Goal: Information Seeking & Learning: Check status

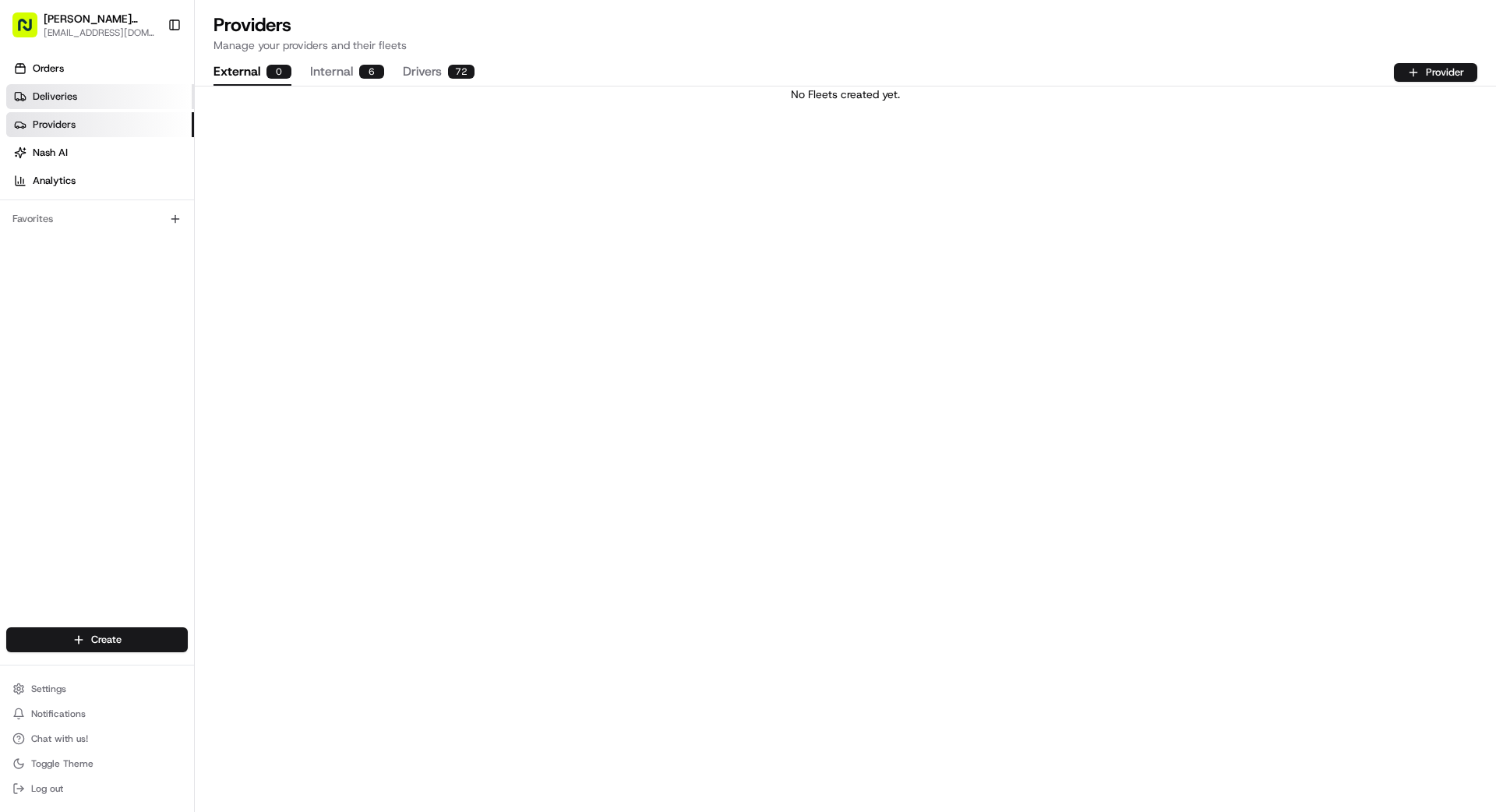
click at [78, 97] on link "Deliveries" at bounding box center [100, 96] width 188 height 25
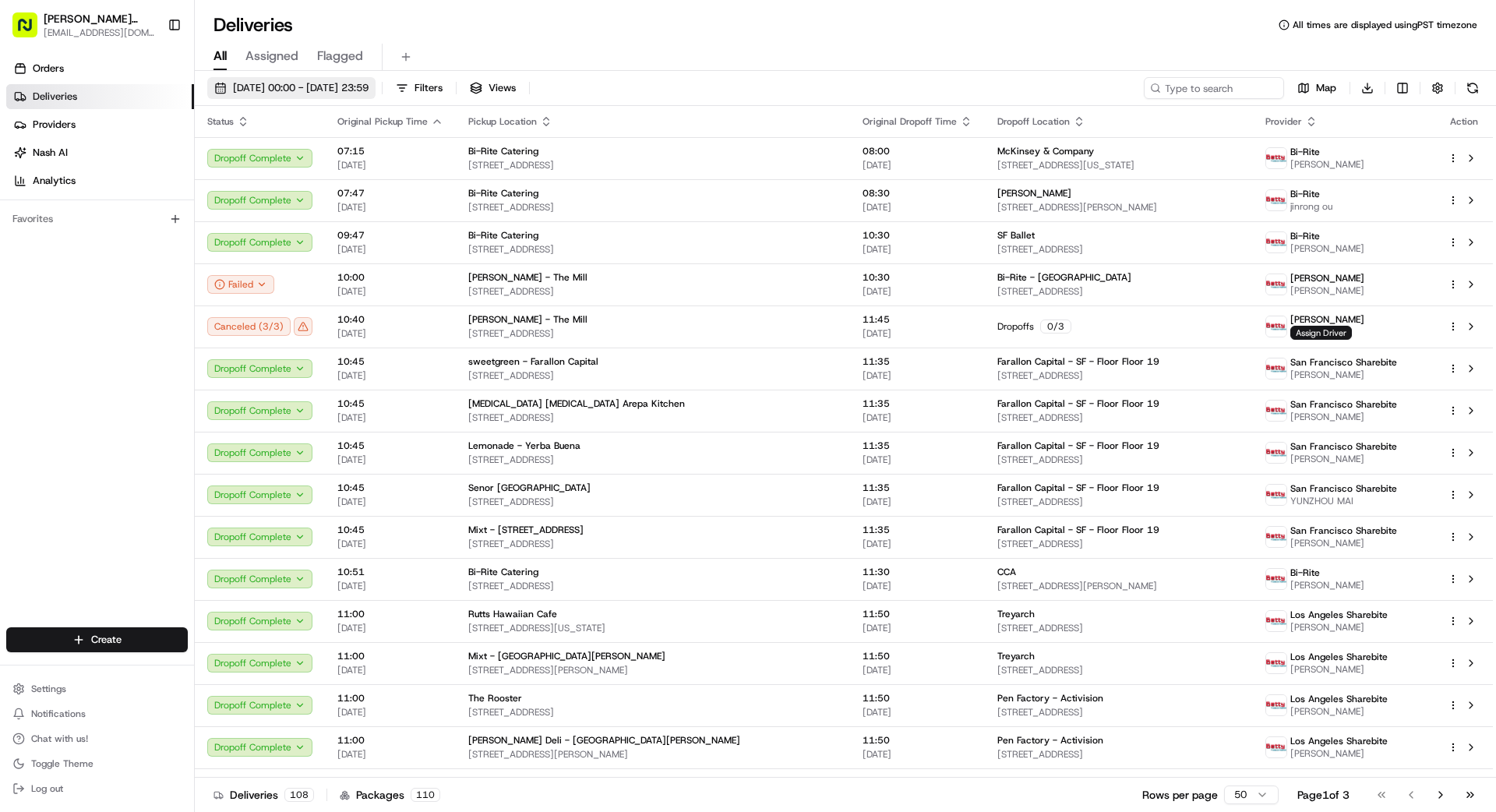
click at [366, 85] on span "[DATE] 00:00 - [DATE] 23:59" at bounding box center [301, 88] width 136 height 14
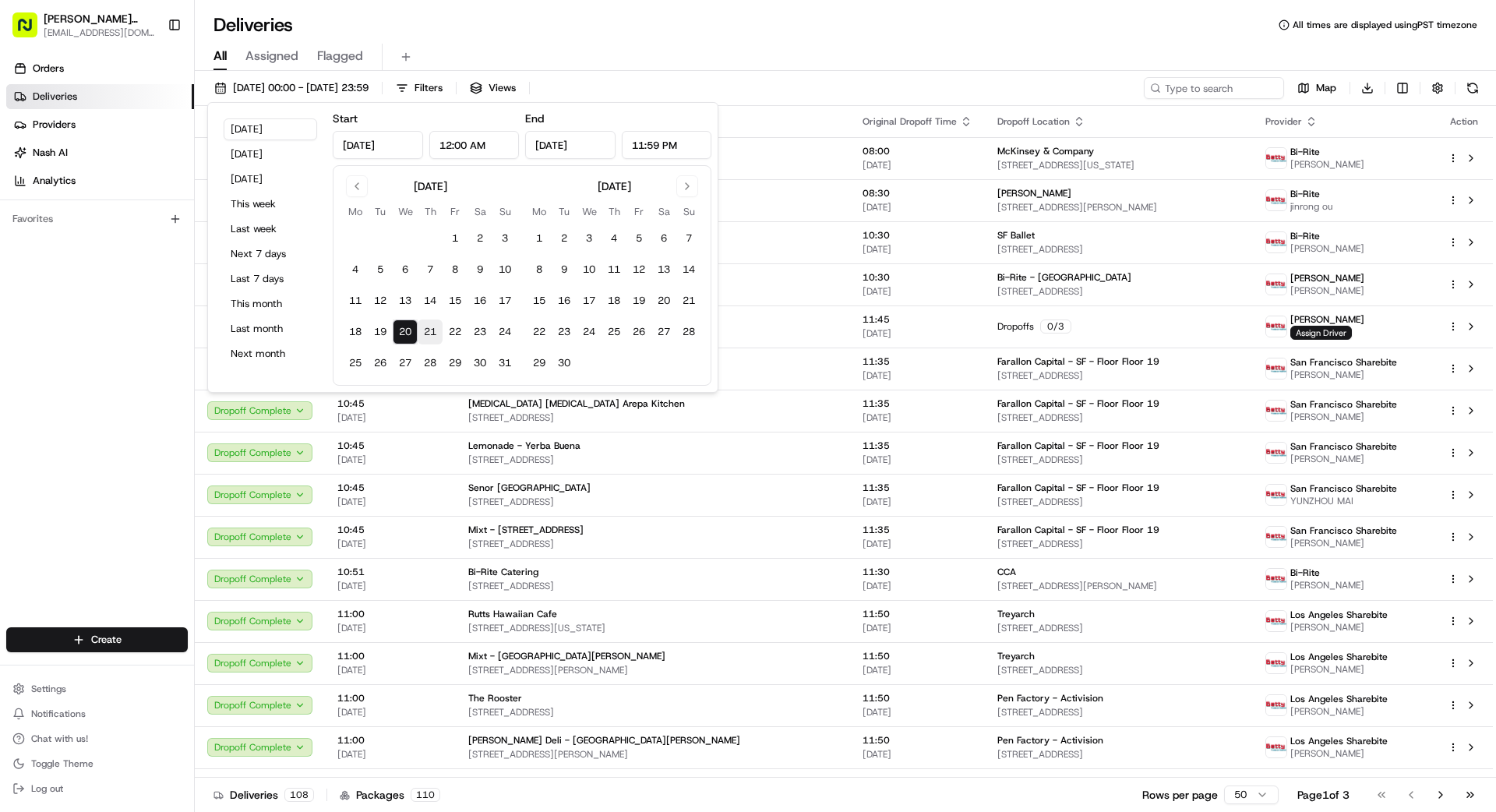
click at [431, 330] on button "21" at bounding box center [430, 331] width 25 height 25
type input "[DATE]"
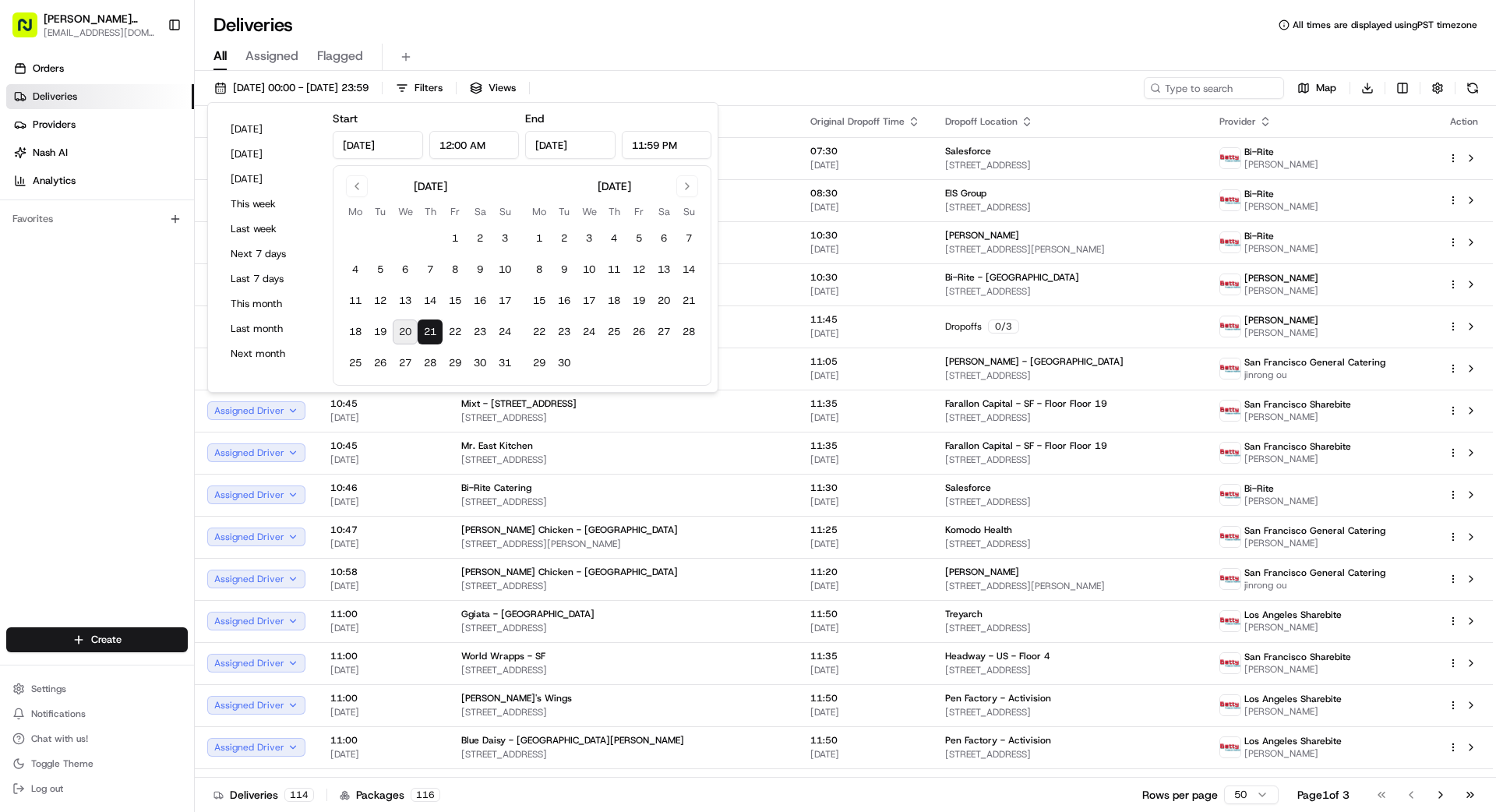
drag, startPoint x: 107, startPoint y: 354, endPoint x: 116, endPoint y: 358, distance: 9.8
click at [110, 355] on div "Orders Deliveries Providers [PERSON_NAME] Analytics Favorites" at bounding box center [96, 343] width 194 height 586
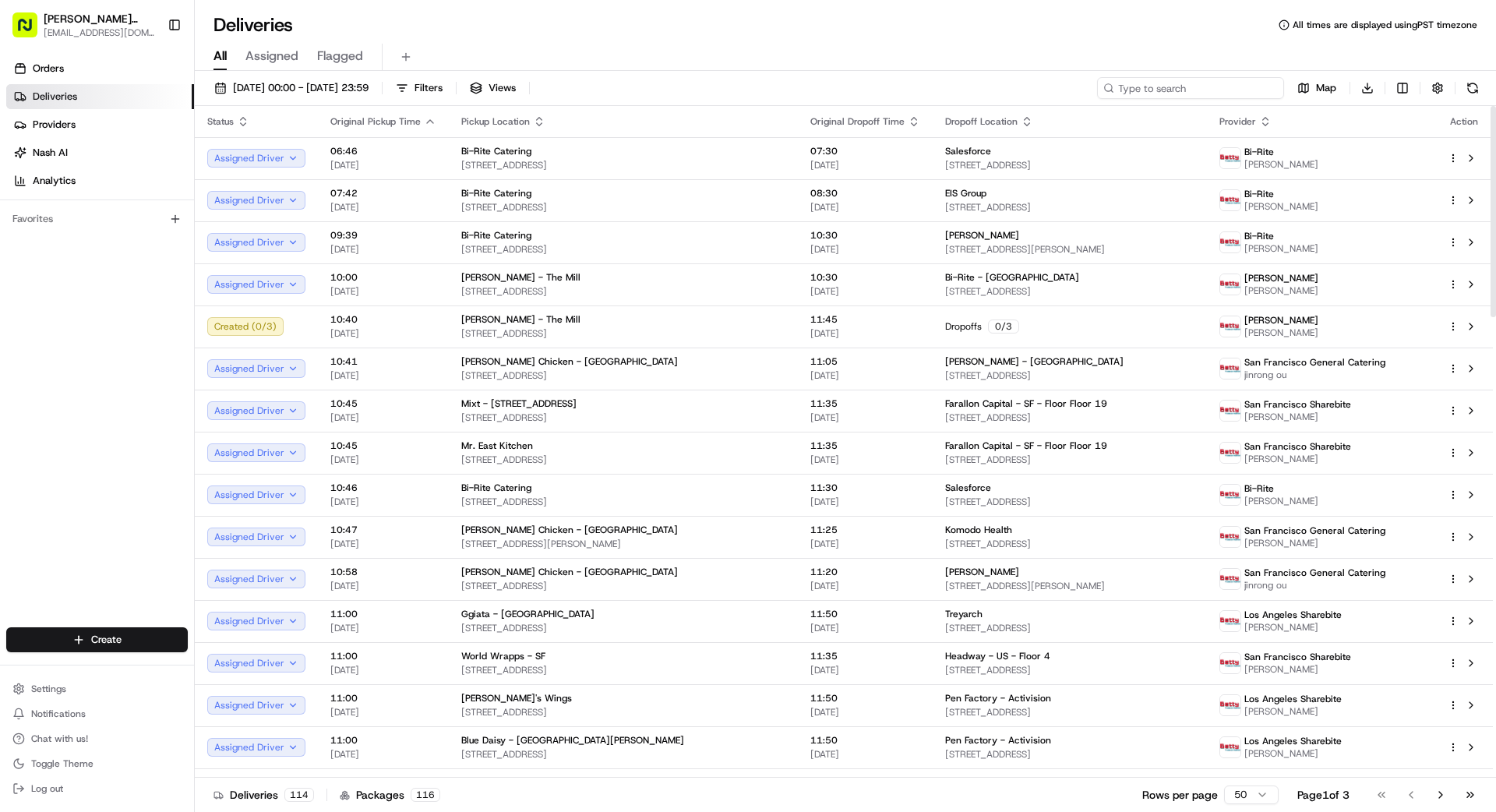
click at [934, 92] on input at bounding box center [1191, 88] width 187 height 22
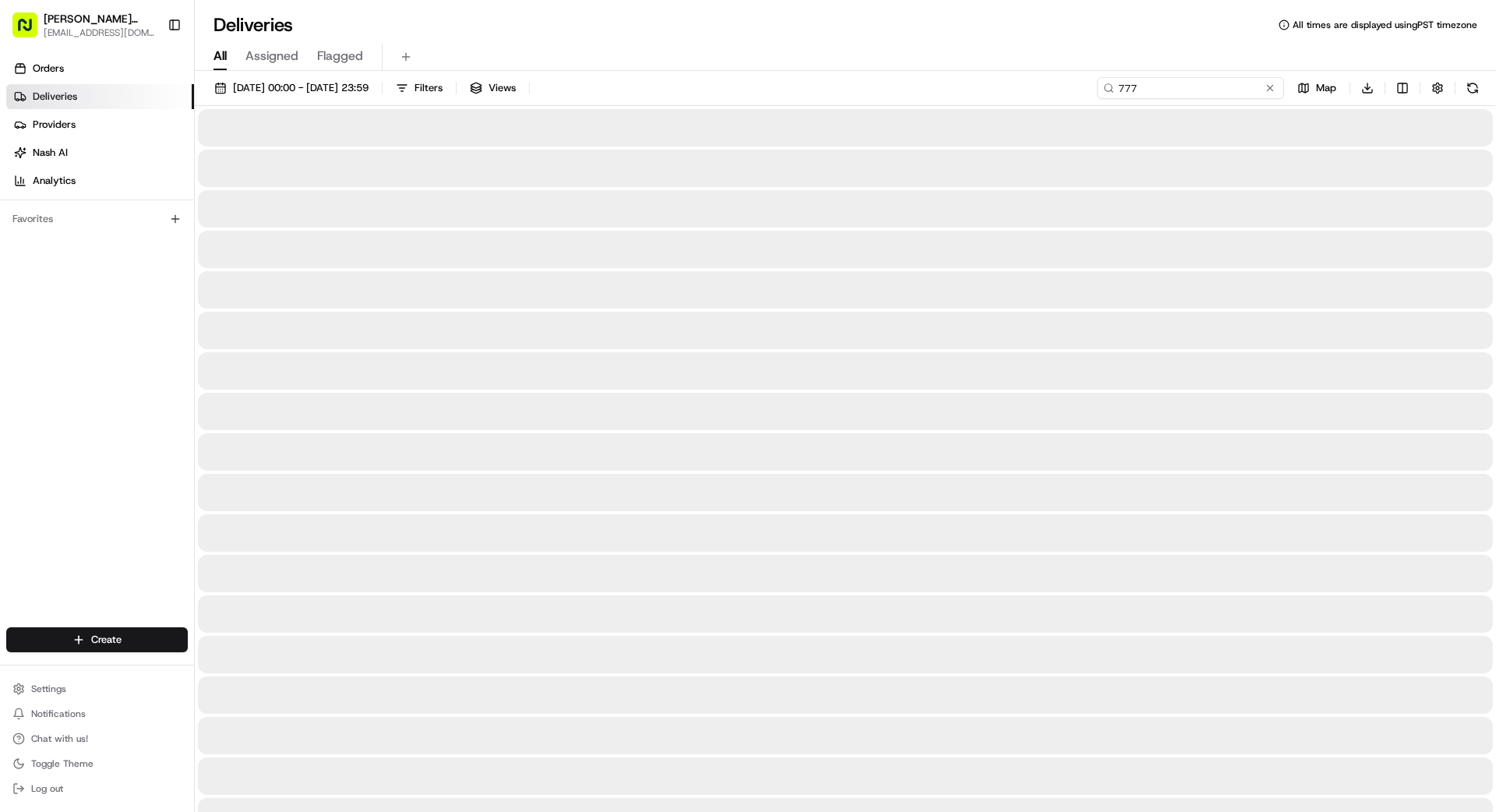
type input "777"
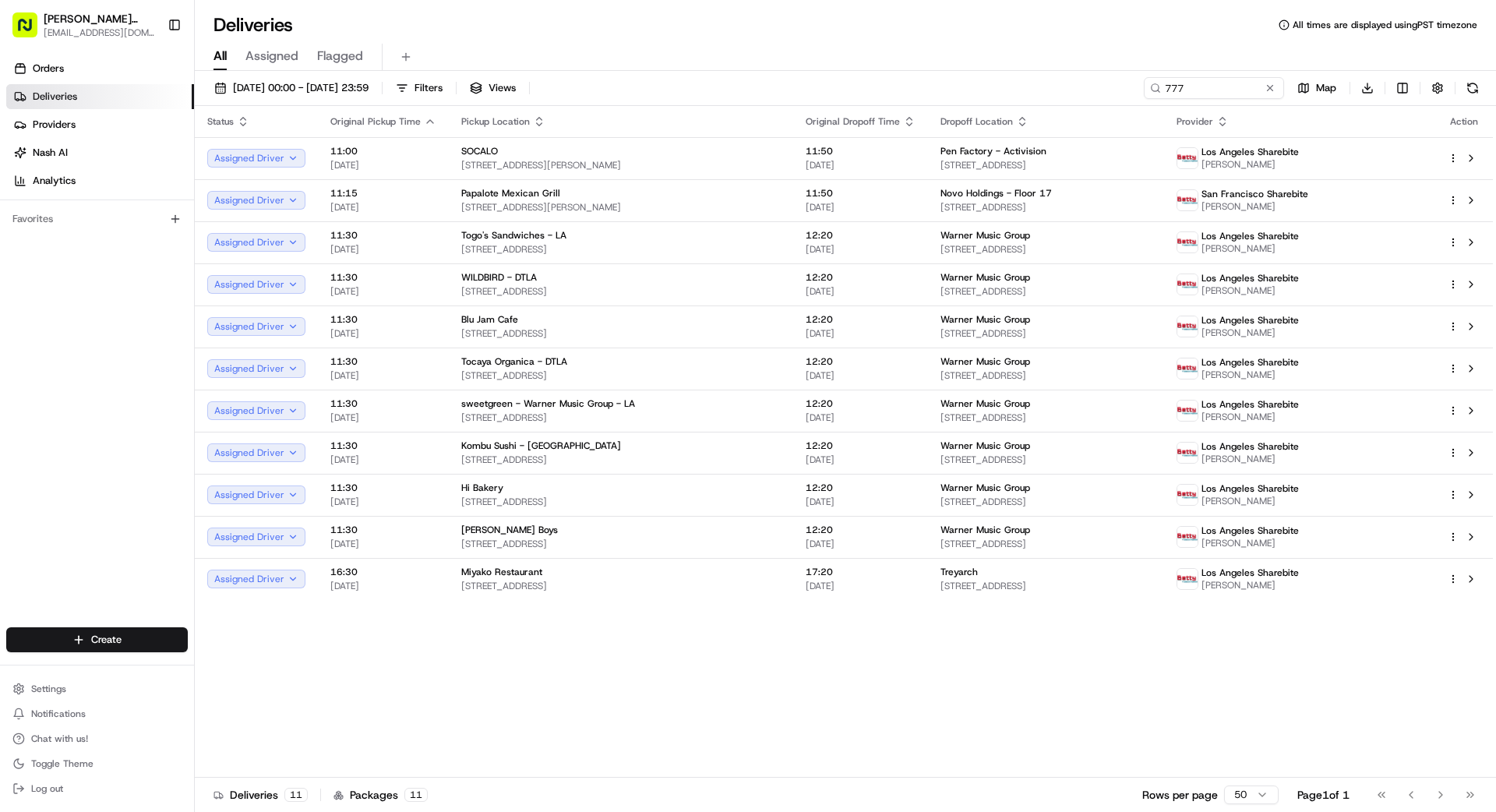
drag, startPoint x: 1276, startPoint y: 87, endPoint x: 1266, endPoint y: 87, distance: 10.0
click at [934, 87] on button at bounding box center [1270, 88] width 16 height 16
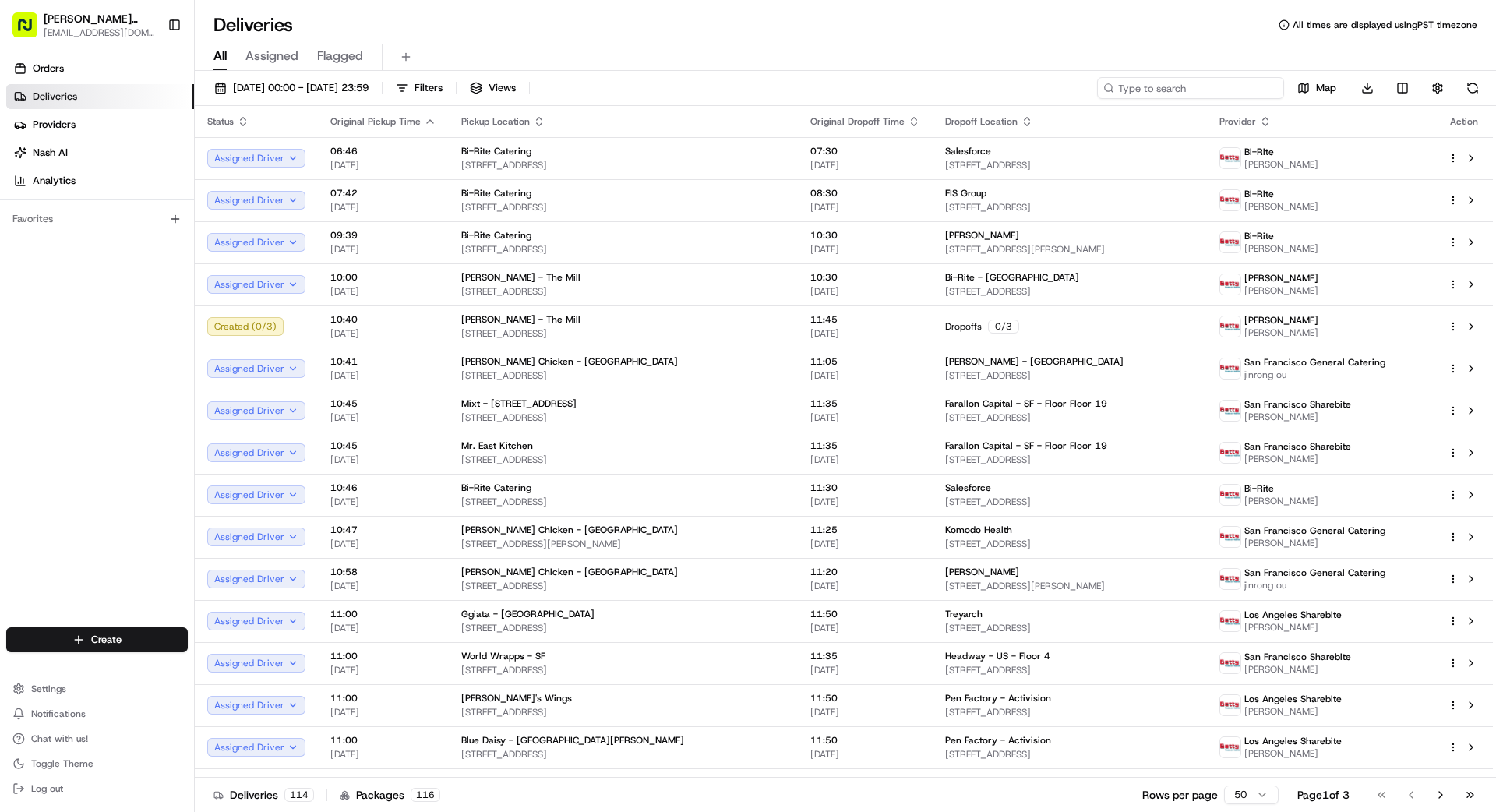
click at [934, 91] on input at bounding box center [1191, 88] width 187 height 22
type input "5454"
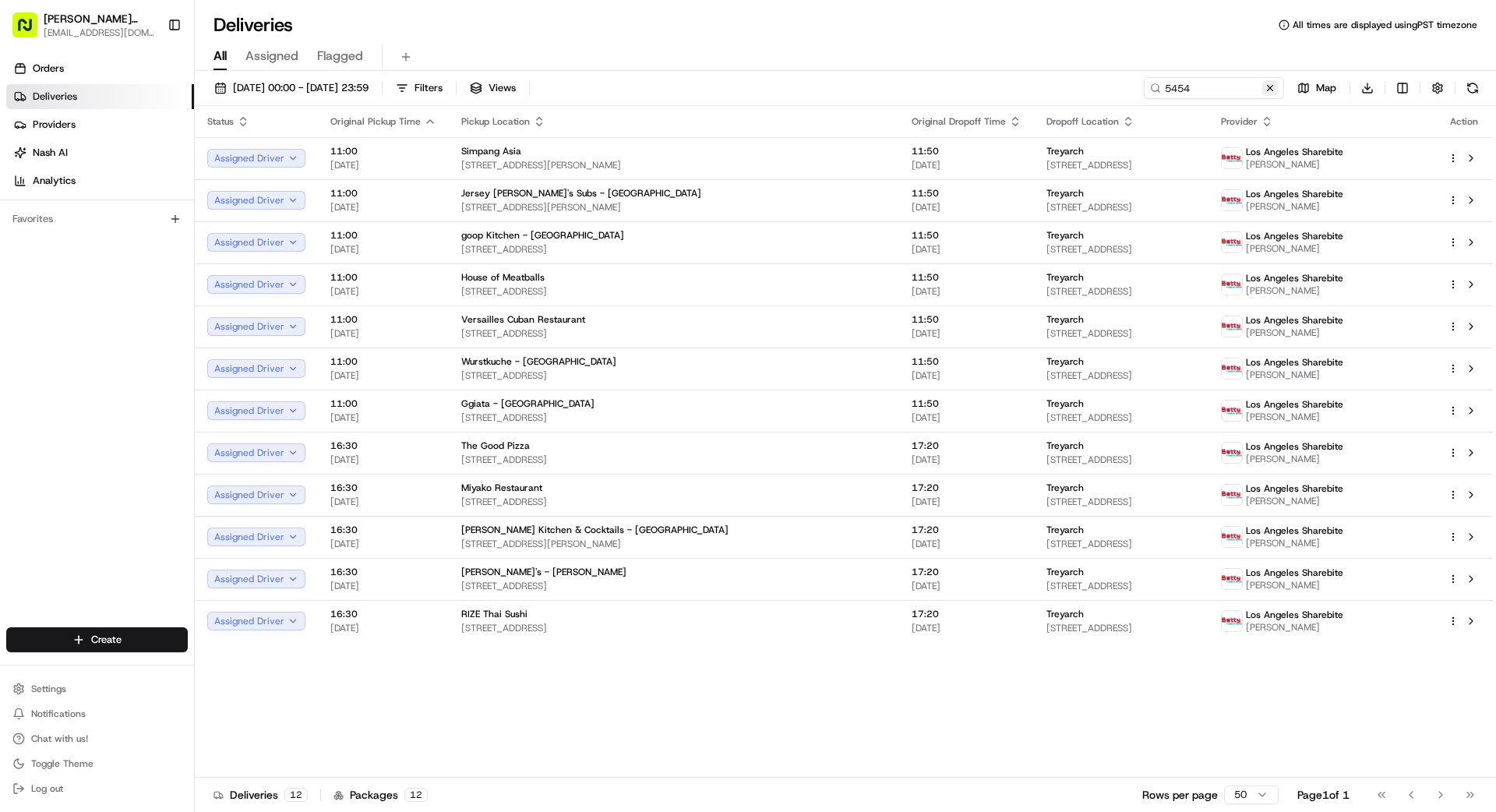
click at [934, 87] on button at bounding box center [1270, 88] width 16 height 16
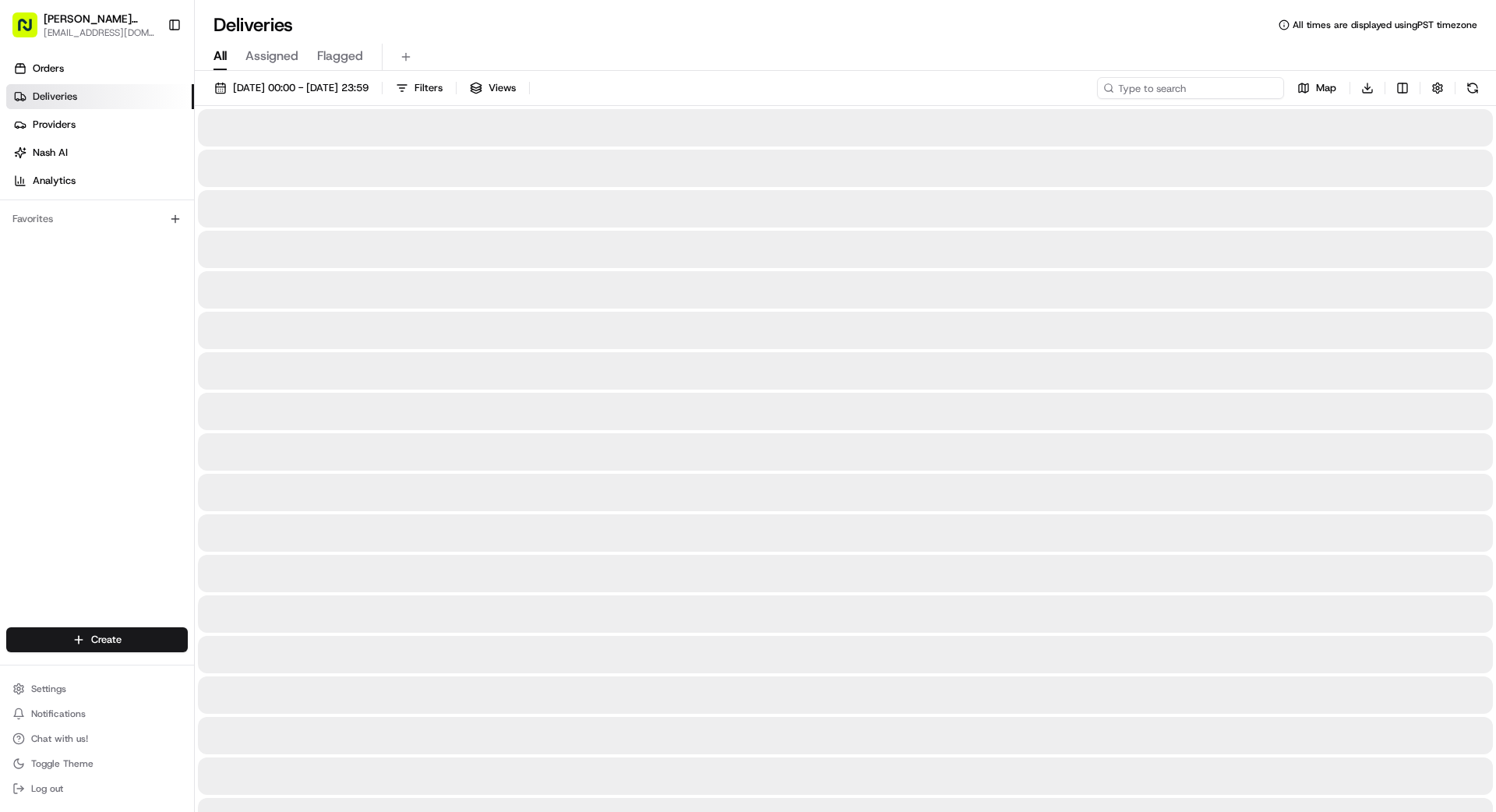
click at [934, 88] on input at bounding box center [1191, 88] width 187 height 22
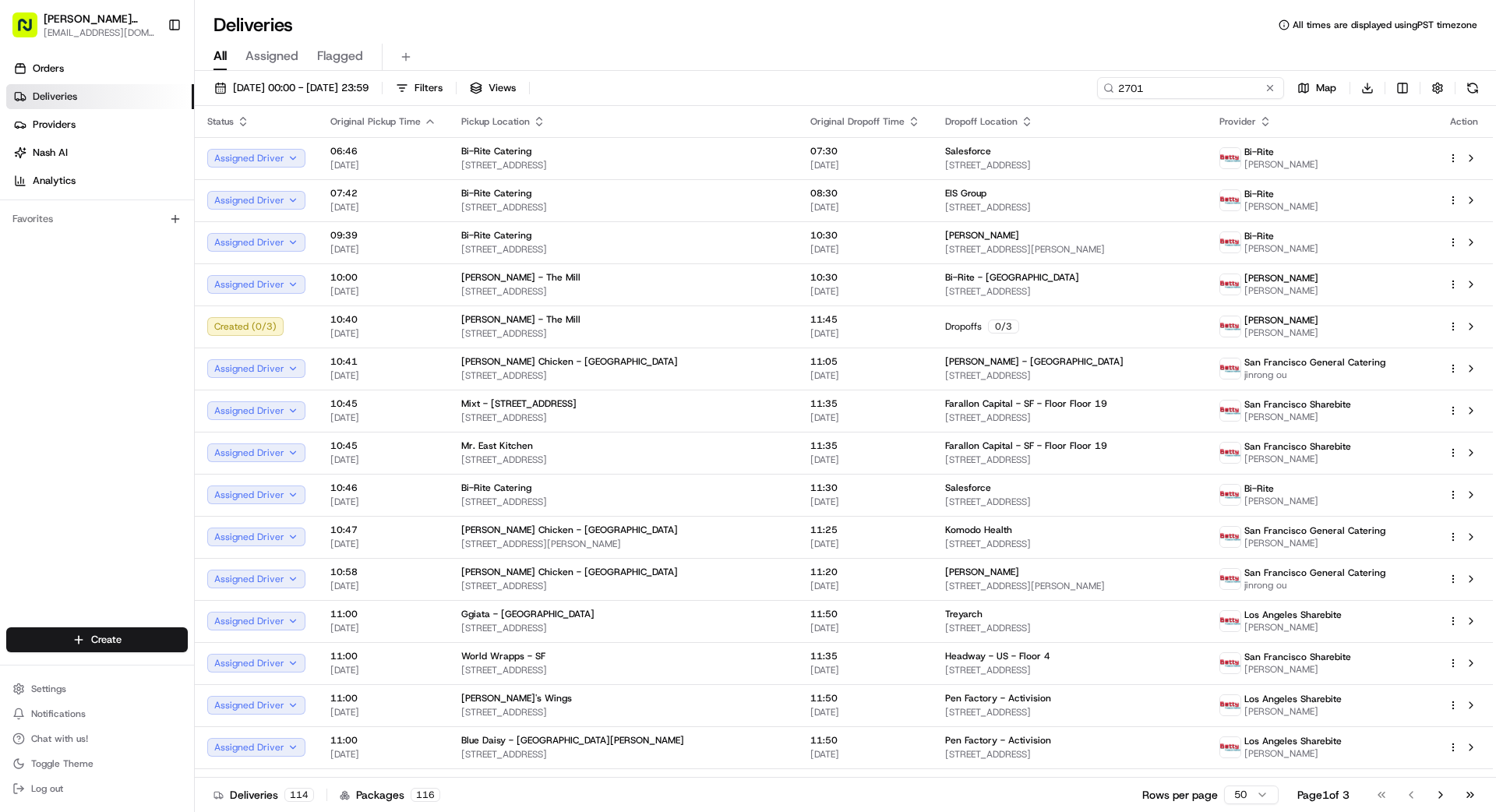
type input "2701"
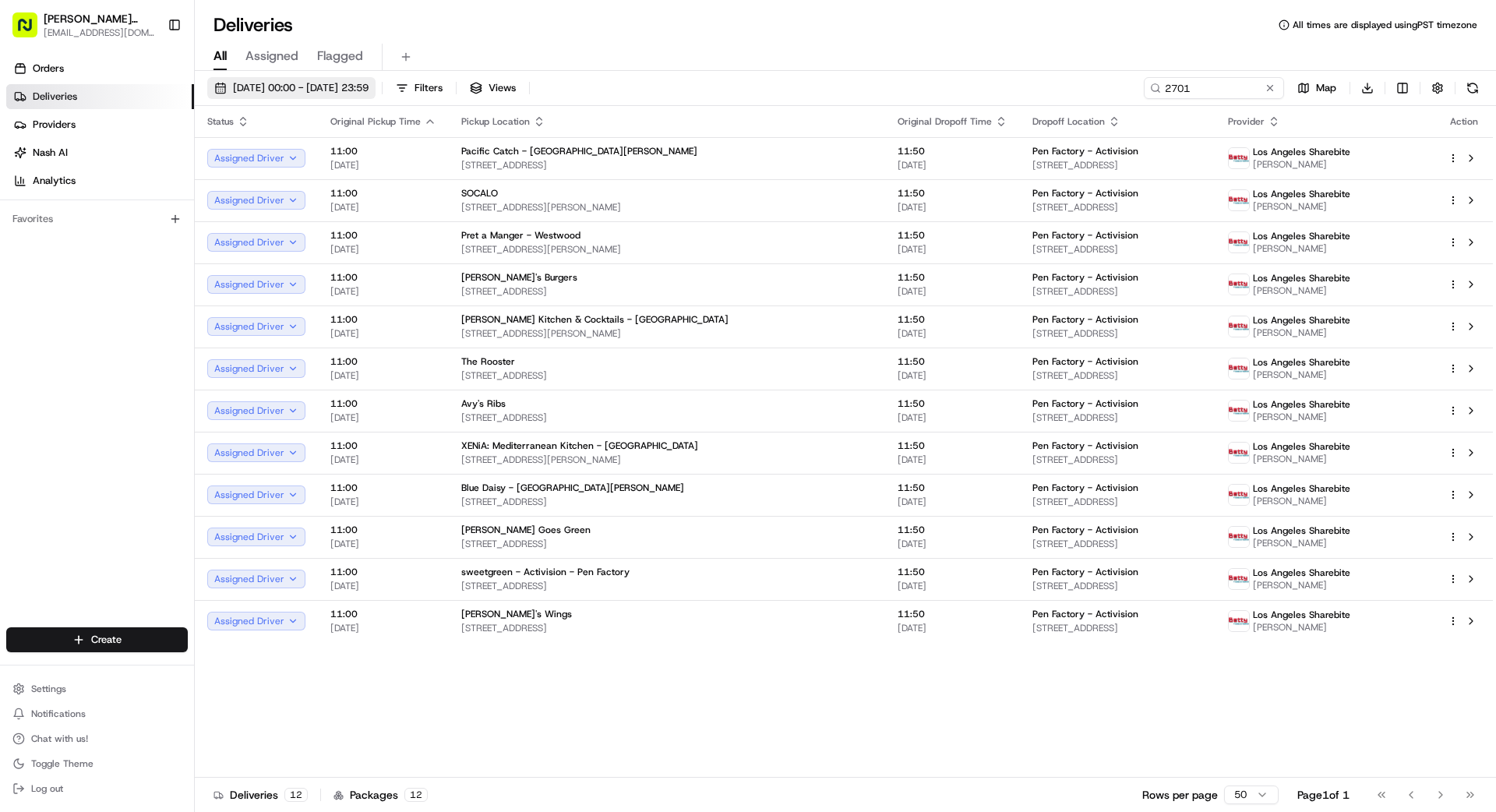
click at [269, 84] on span "[DATE] 00:00 - [DATE] 23:59" at bounding box center [301, 88] width 136 height 14
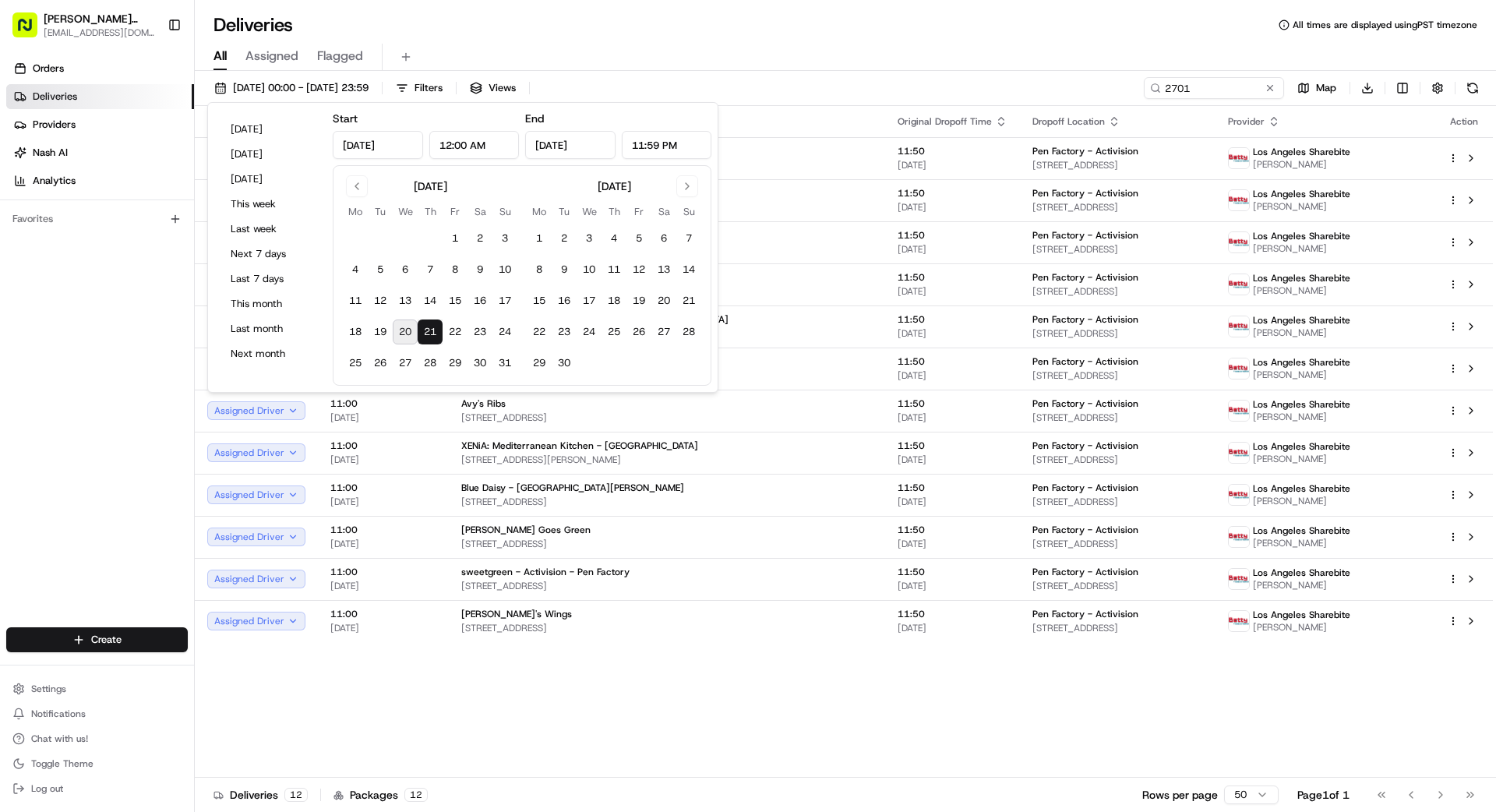
click at [404, 331] on button "20" at bounding box center [405, 331] width 25 height 25
type input "[DATE]"
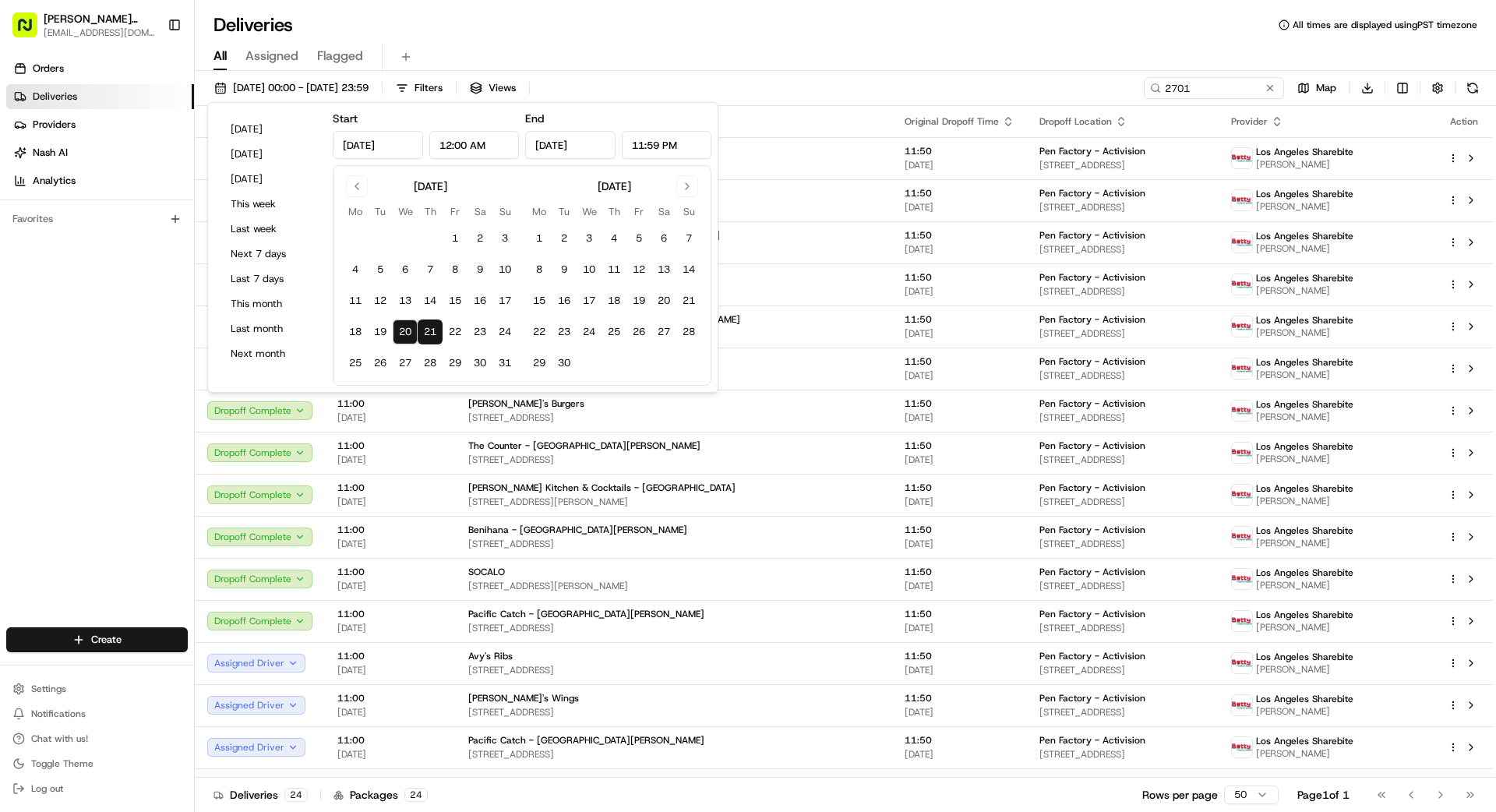
click at [71, 383] on div "Orders Deliveries Providers [PERSON_NAME] Analytics Favorites" at bounding box center [96, 343] width 194 height 586
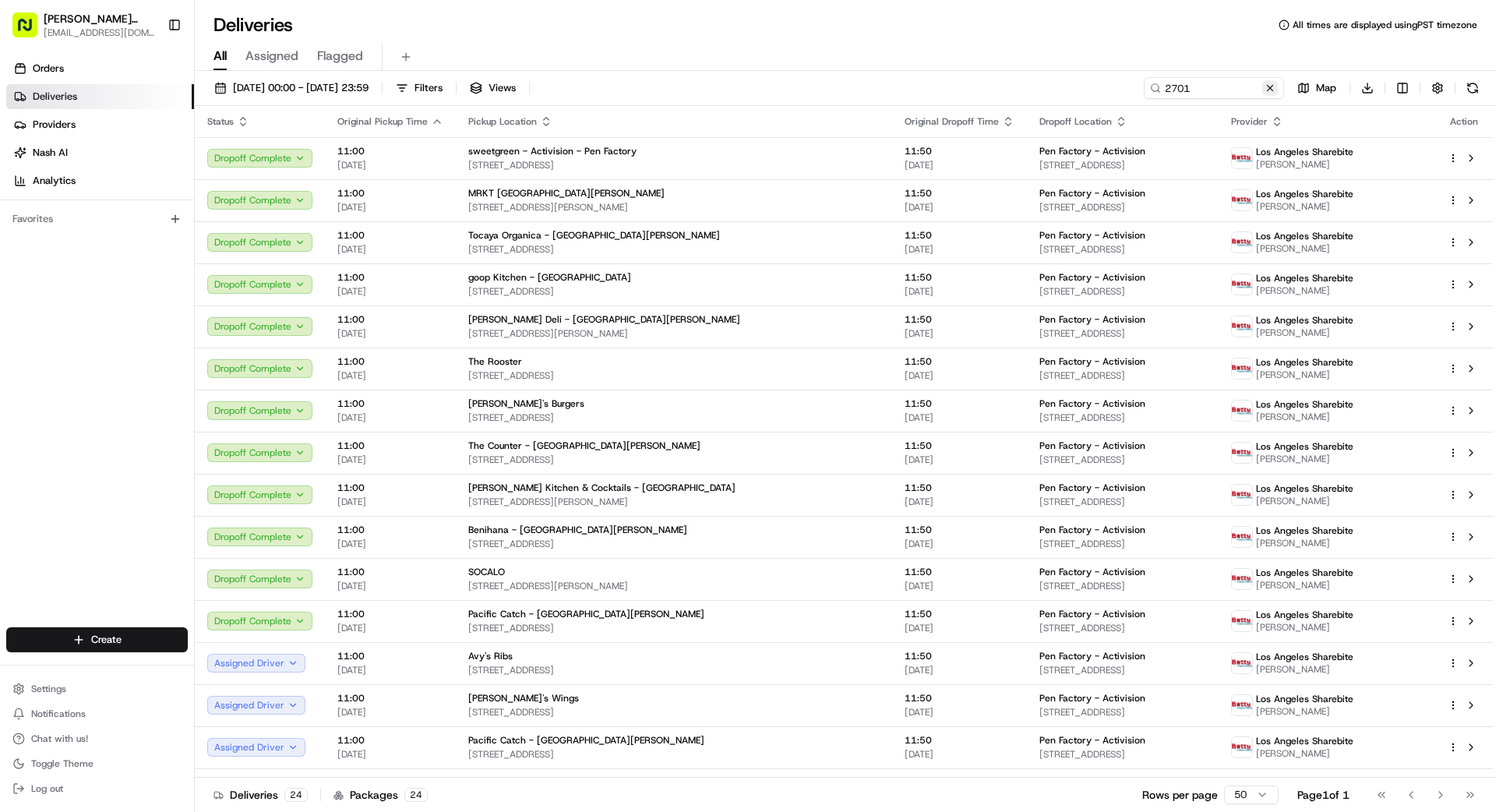
click at [934, 87] on button at bounding box center [1270, 88] width 16 height 16
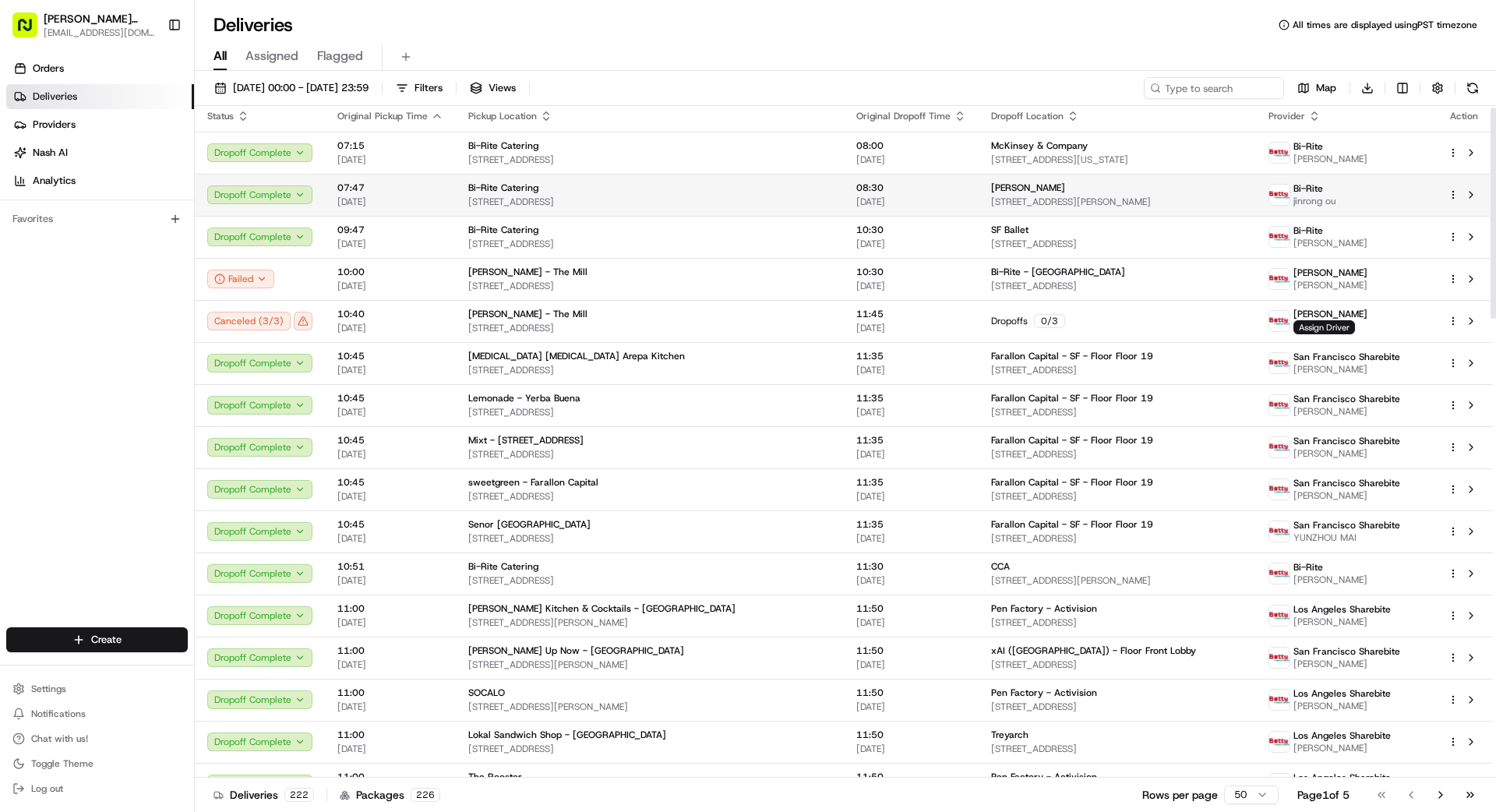
scroll to position [29, 0]
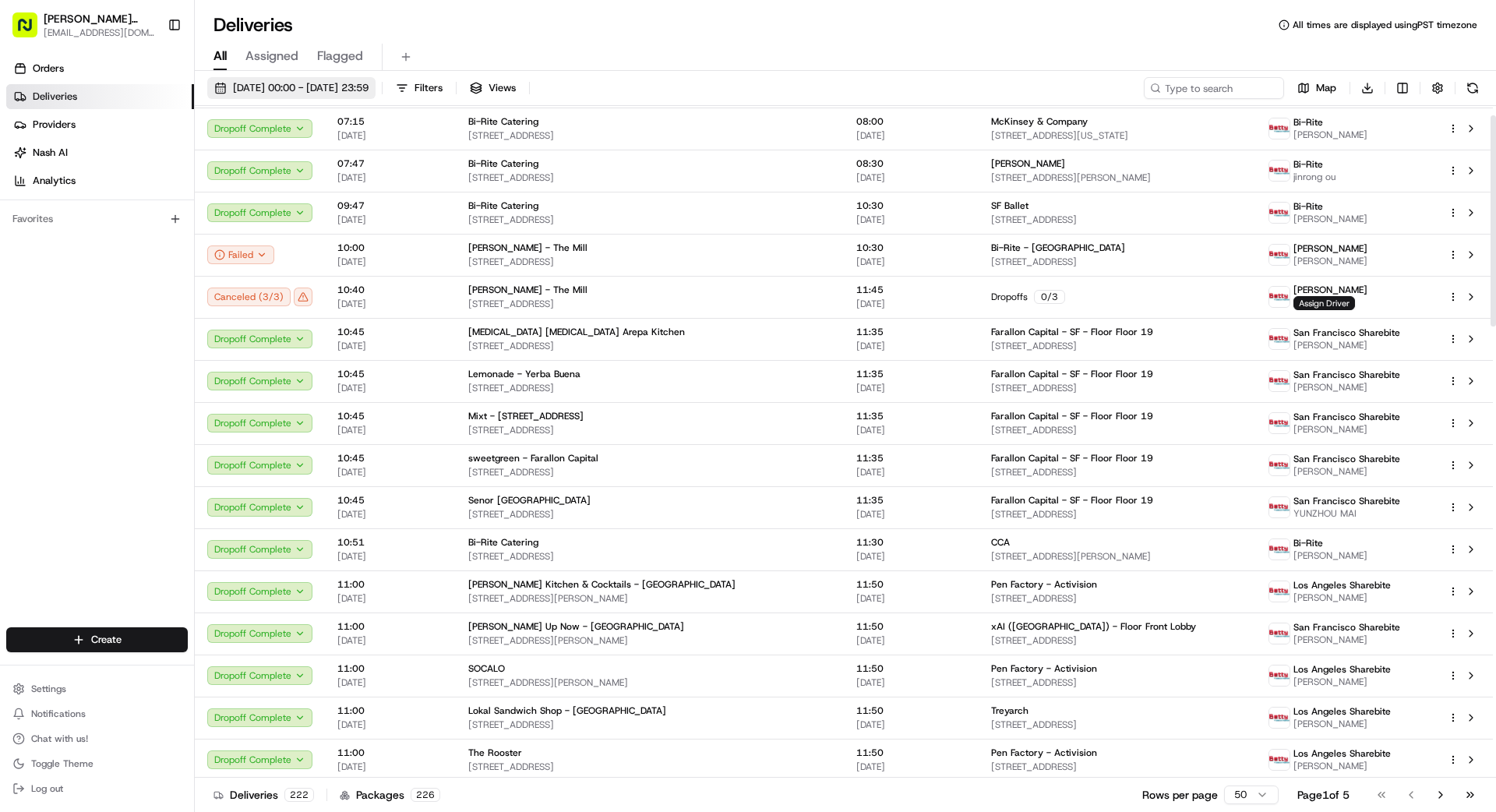
click at [368, 84] on span "[DATE] 00:00 - [DATE] 23:59" at bounding box center [301, 88] width 136 height 14
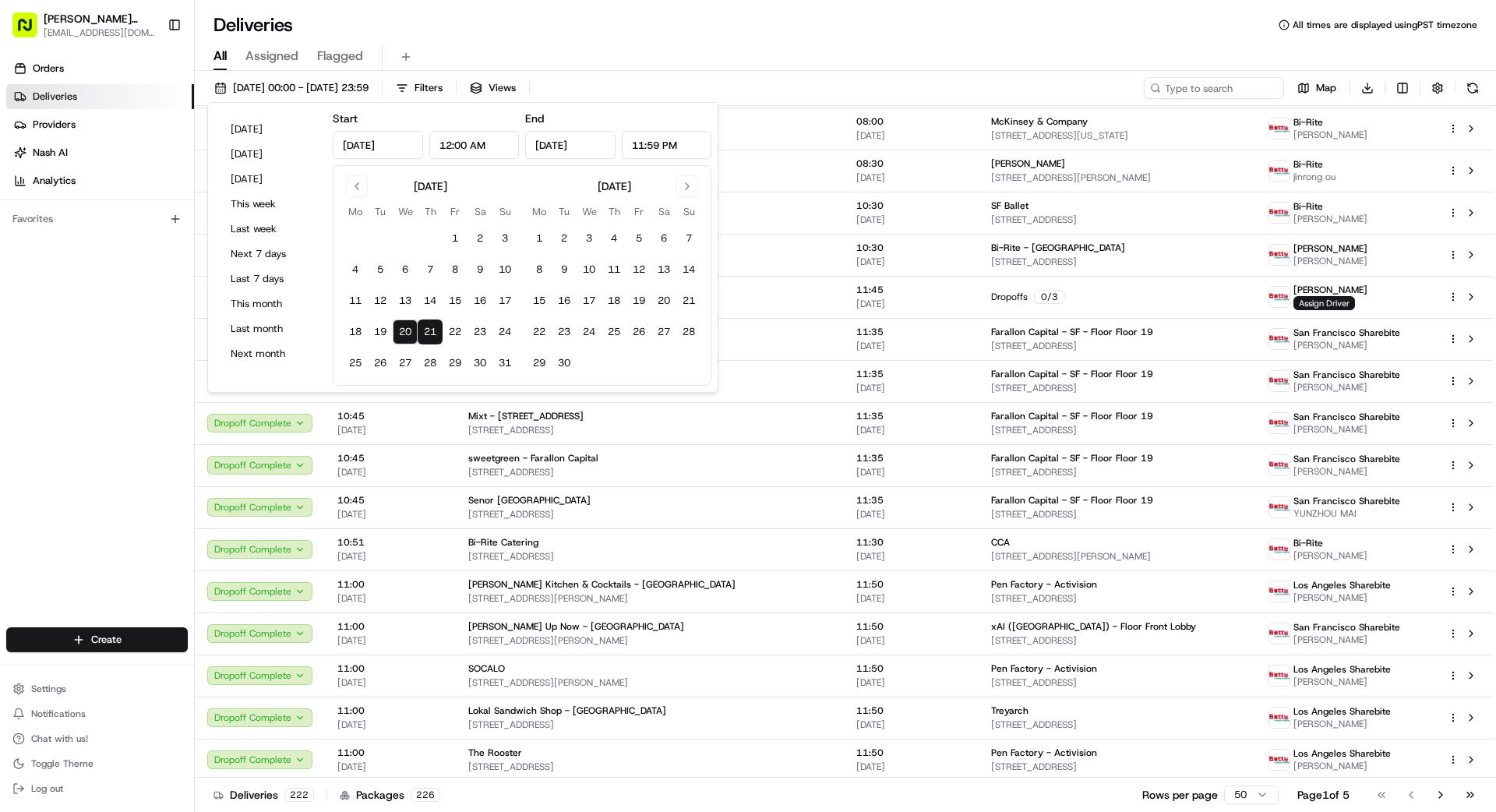
click at [401, 322] on button "20" at bounding box center [405, 331] width 25 height 25
type input "[DATE]"
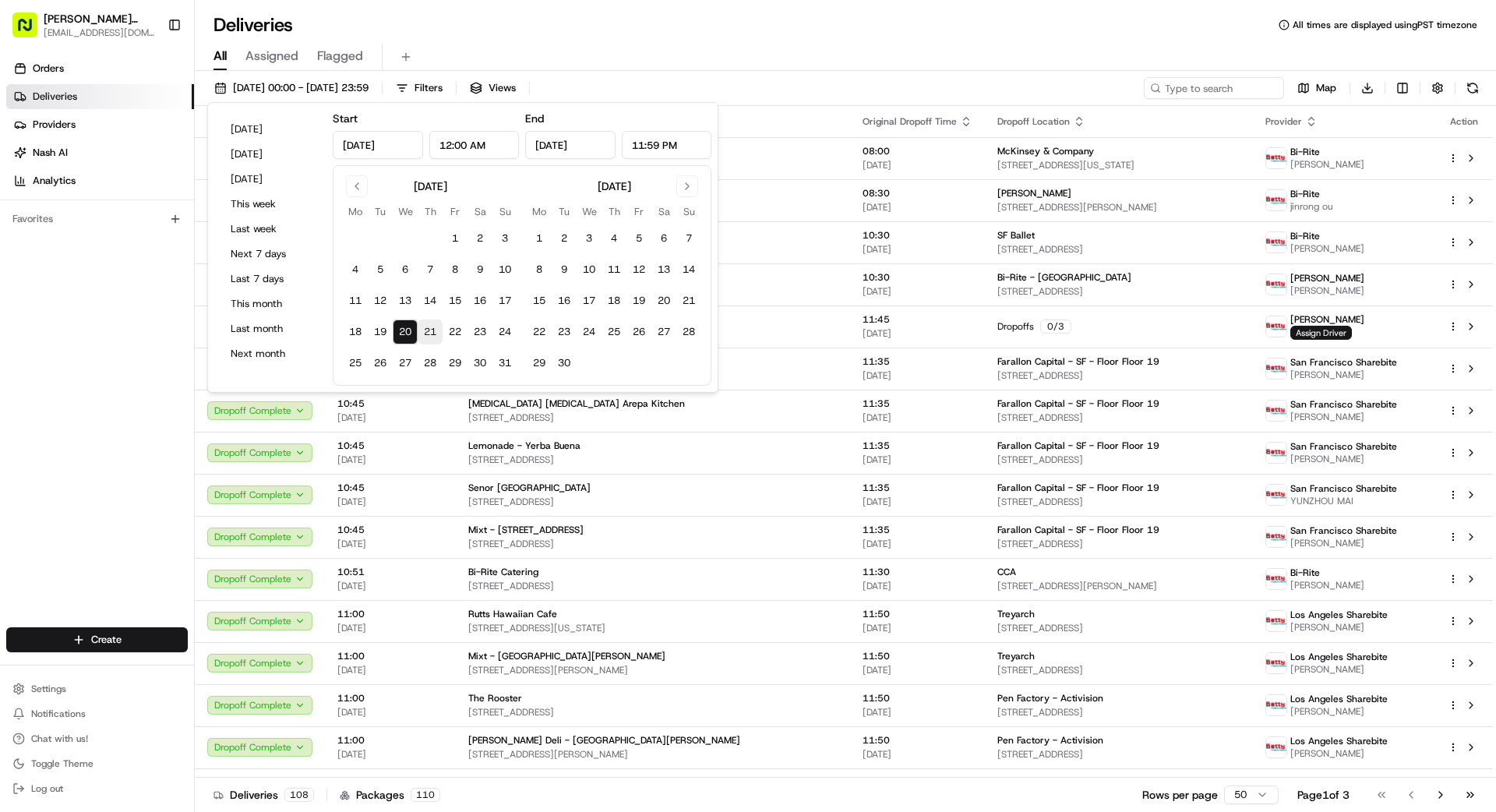
click at [416, 330] on button "20" at bounding box center [405, 331] width 25 height 25
click at [429, 328] on button "21" at bounding box center [430, 331] width 25 height 25
type input "[DATE]"
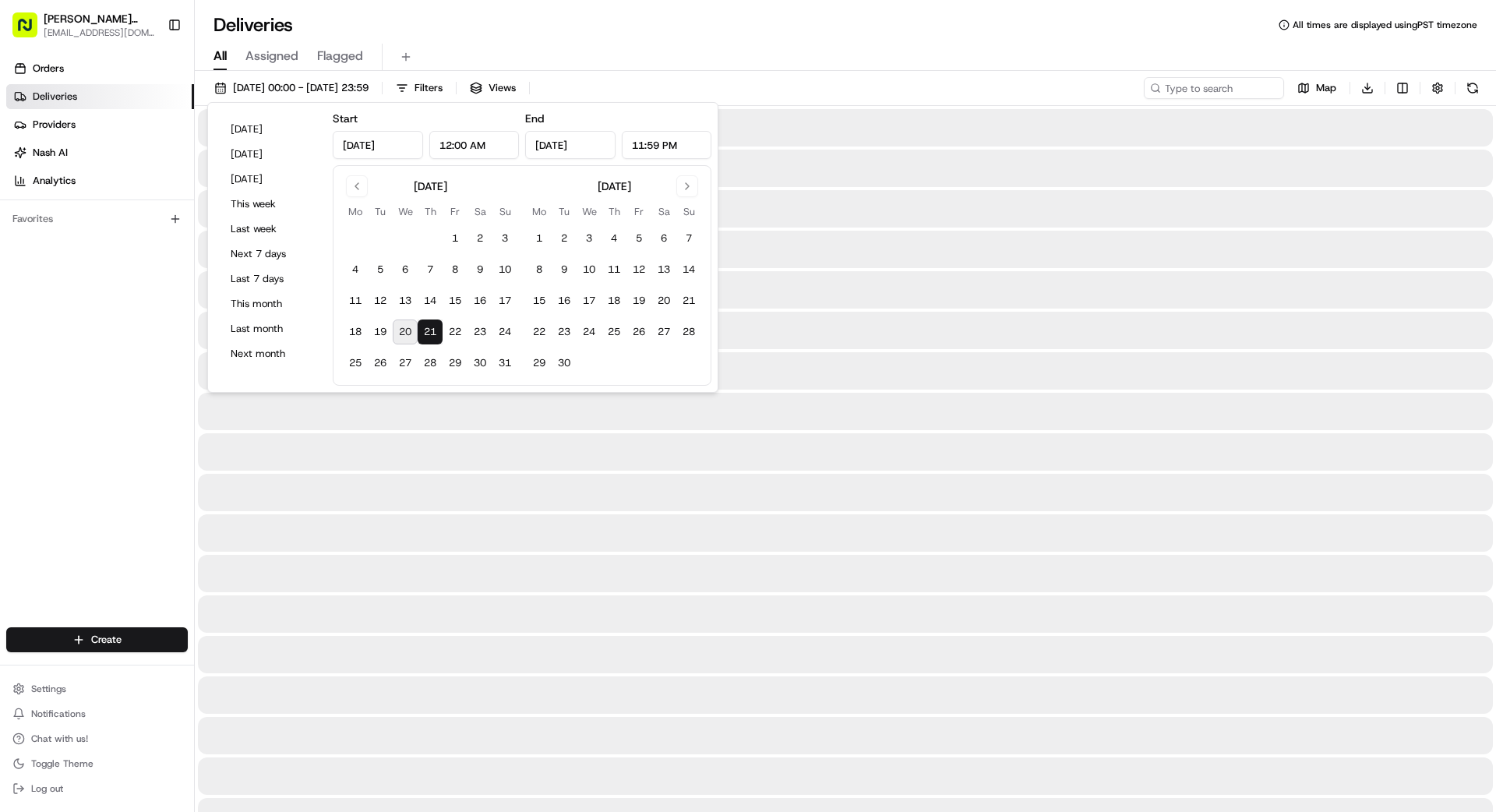
click at [429, 328] on button "21" at bounding box center [430, 331] width 25 height 25
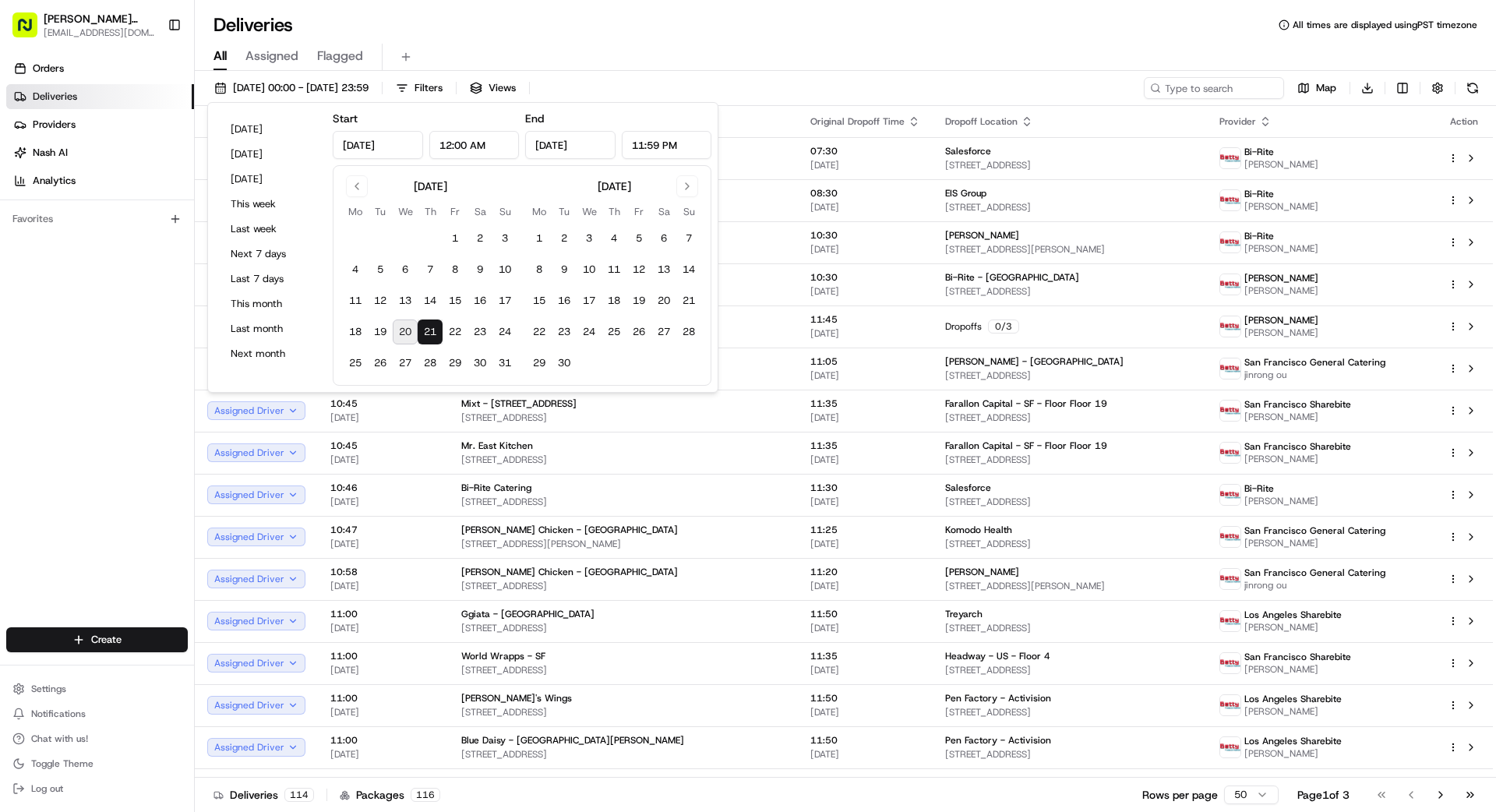
drag, startPoint x: 47, startPoint y: 390, endPoint x: 66, endPoint y: 384, distance: 19.9
click at [47, 390] on div "Orders Deliveries Providers [PERSON_NAME] Analytics Favorites" at bounding box center [96, 343] width 194 height 586
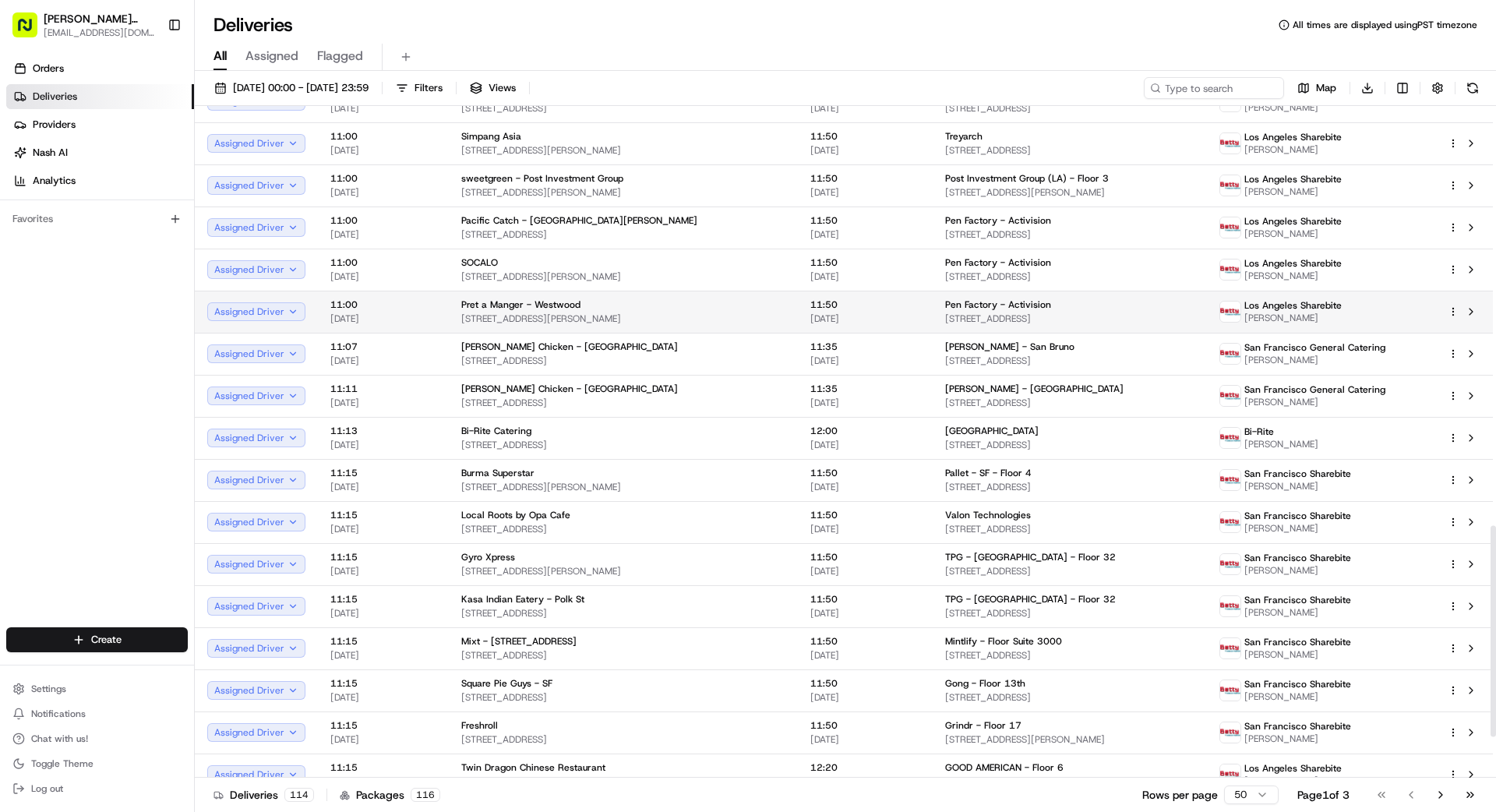
scroll to position [1463, 0]
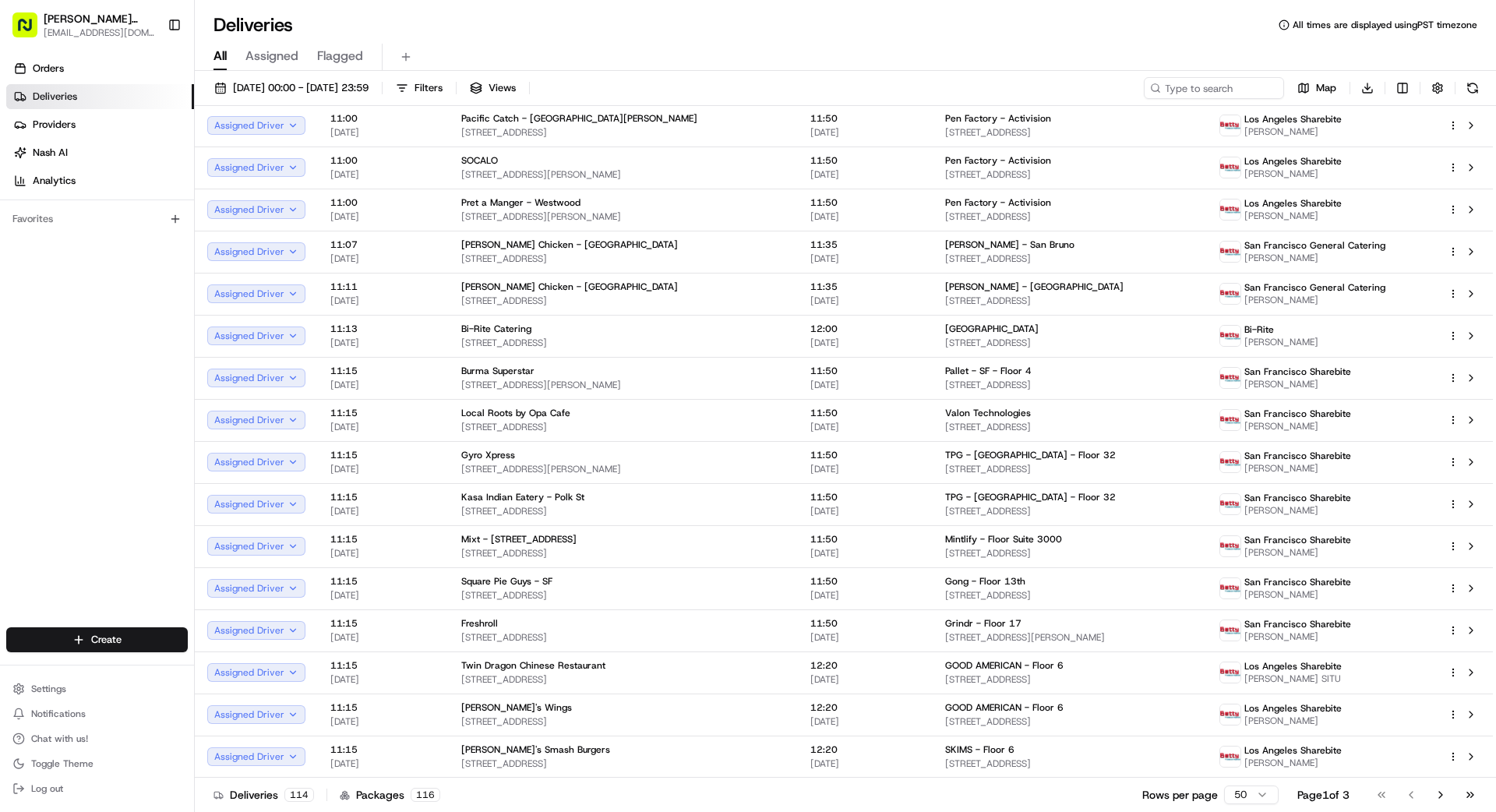
click at [934, 728] on html "[PERSON_NAME] Transportation [EMAIL_ADDRESS][DOMAIN_NAME] Toggle Sidebar Orders…" at bounding box center [748, 406] width 1496 height 812
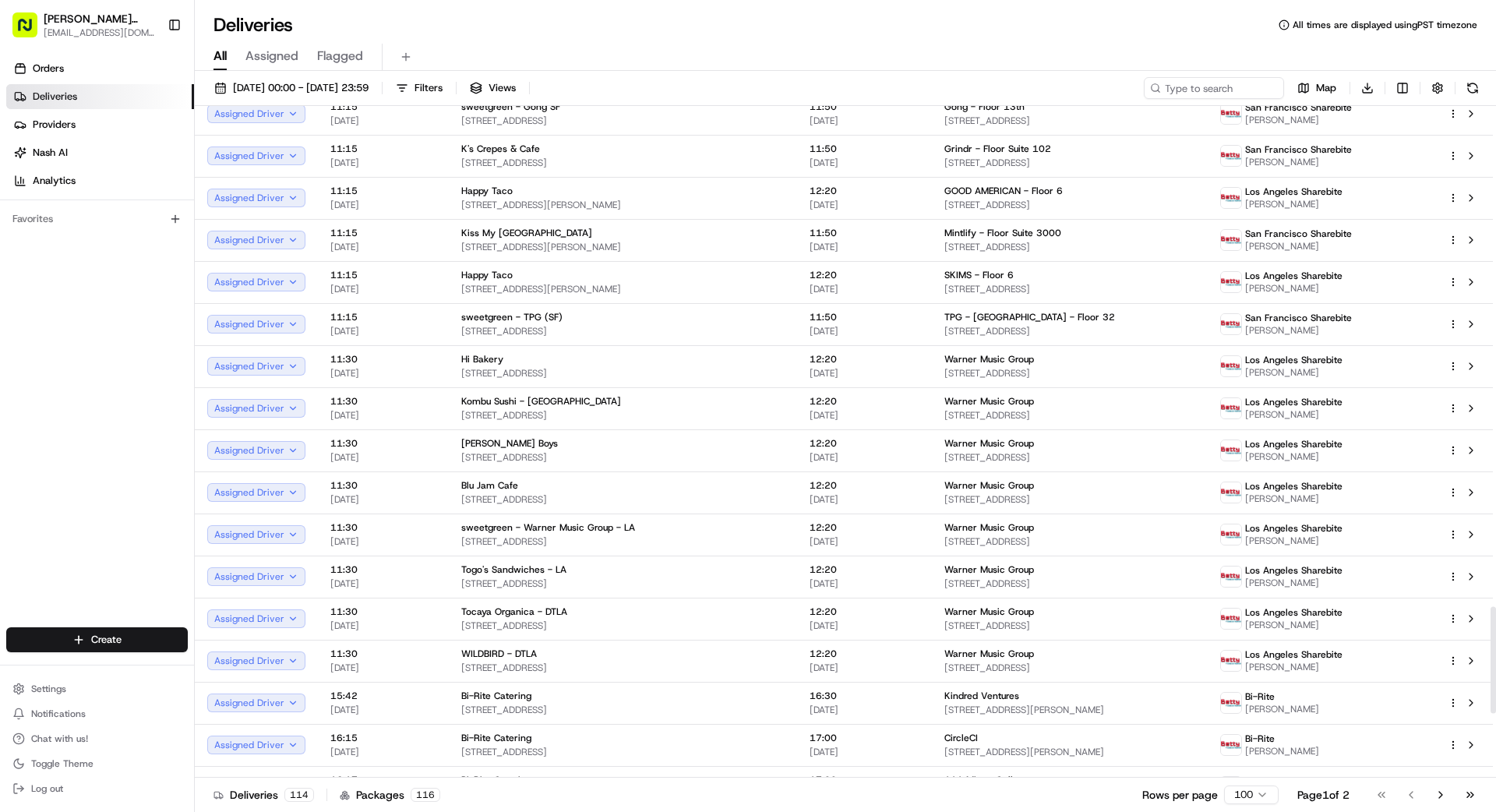
scroll to position [3566, 0]
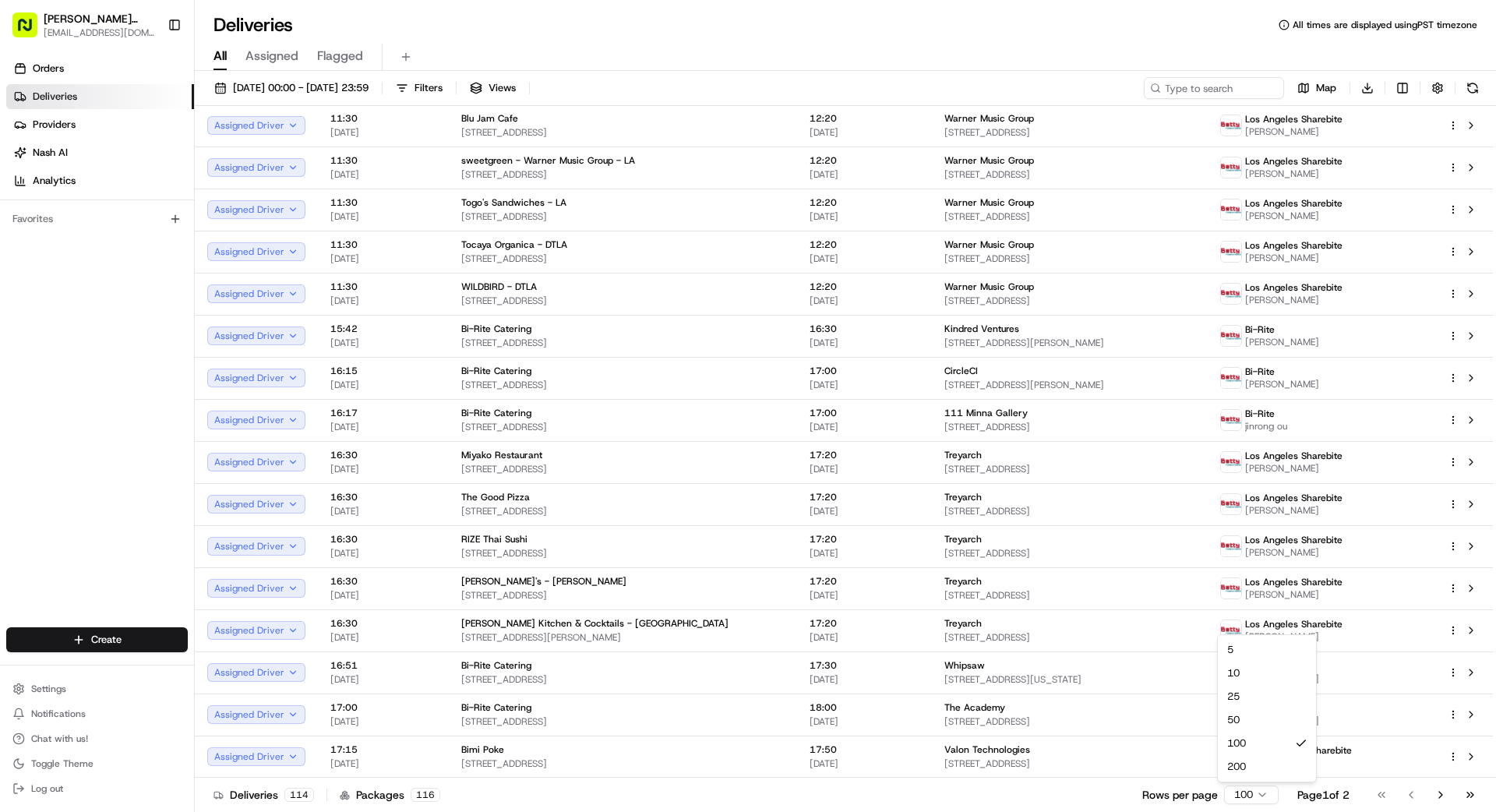
click at [934, 728] on html "[PERSON_NAME] Transportation [EMAIL_ADDRESS][DOMAIN_NAME] Toggle Sidebar Orders…" at bounding box center [748, 406] width 1496 height 812
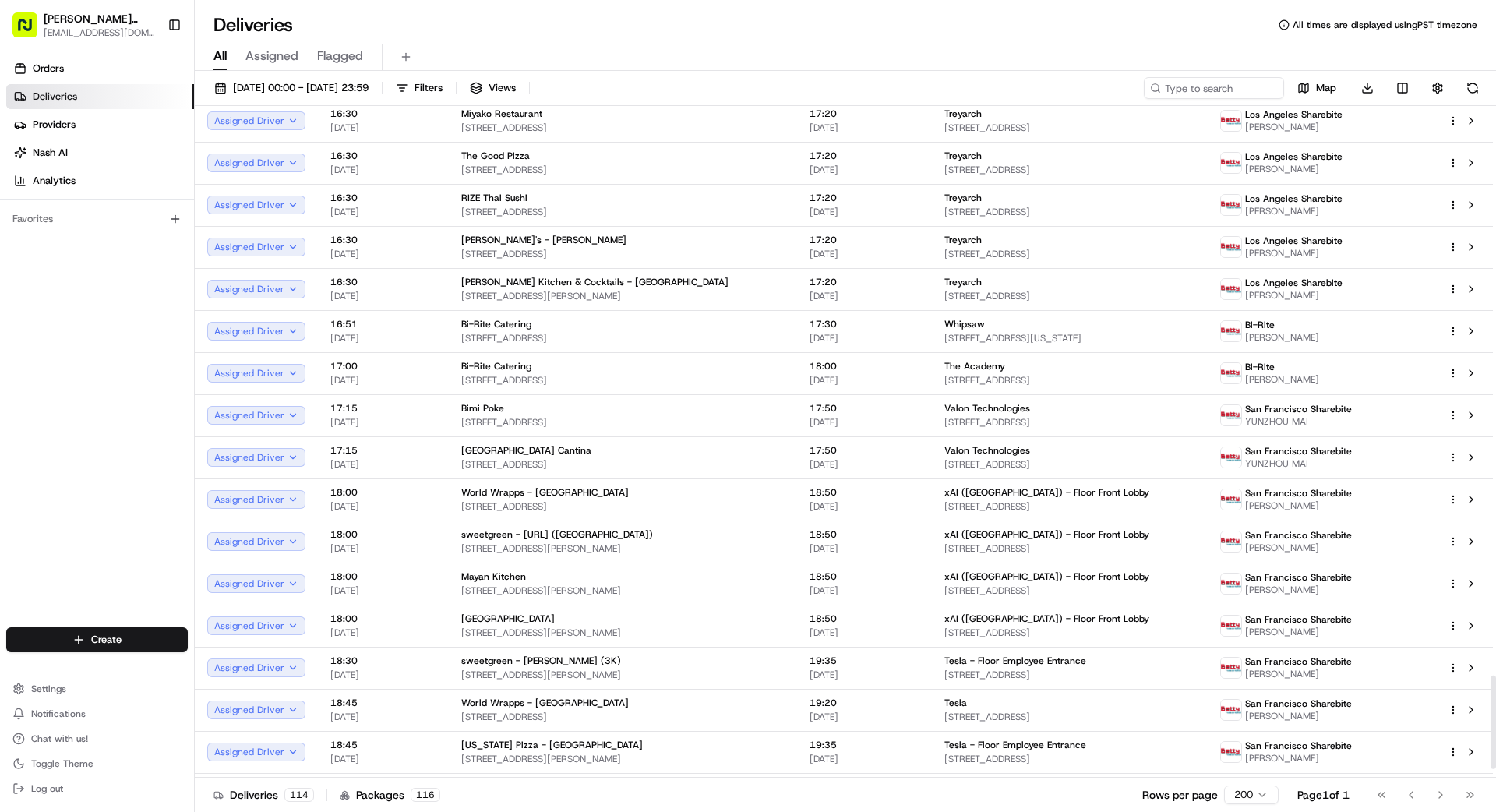
scroll to position [4155, 0]
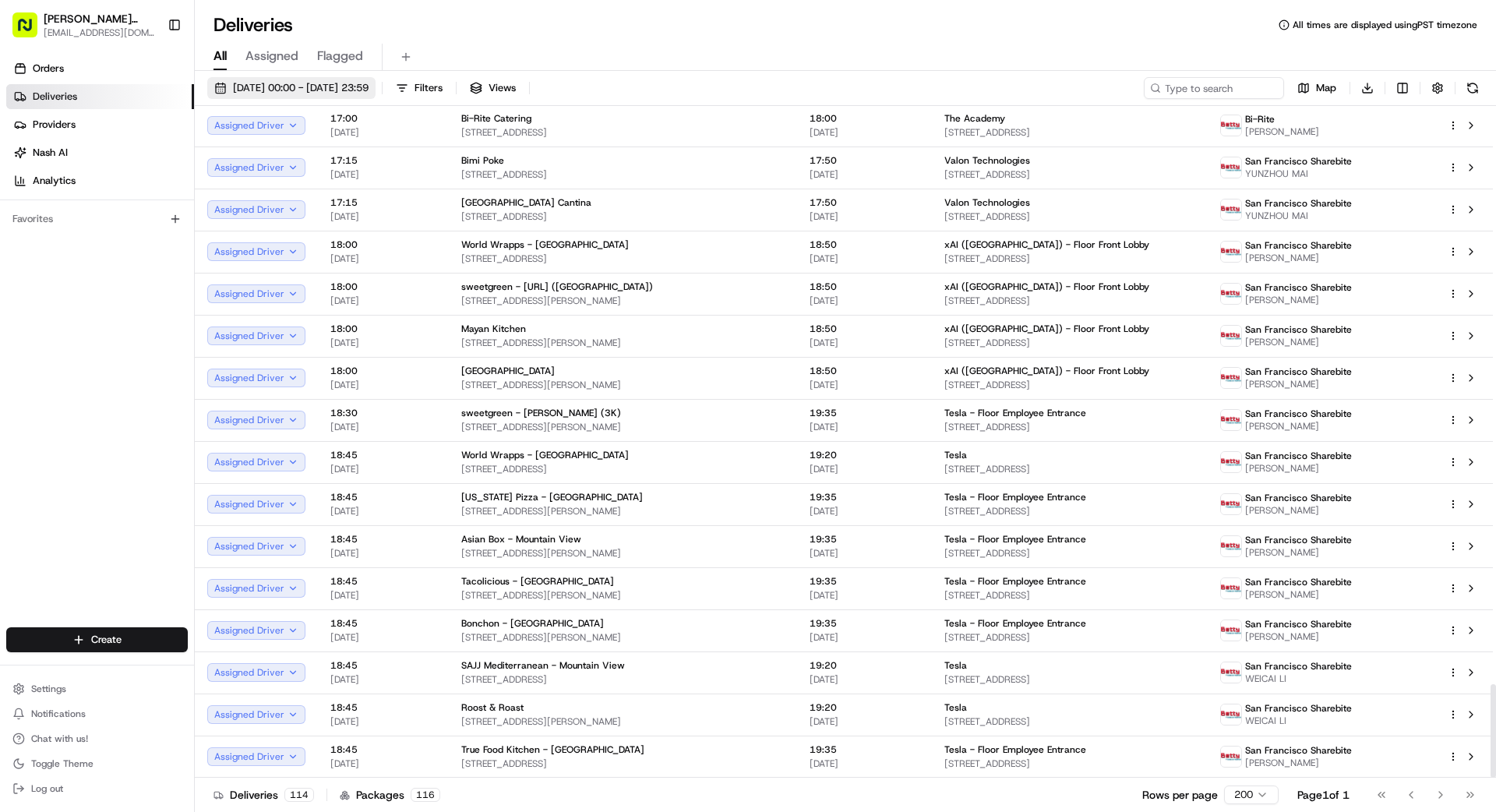
click at [307, 87] on span "[DATE] 00:00 - [DATE] 23:59" at bounding box center [301, 88] width 136 height 14
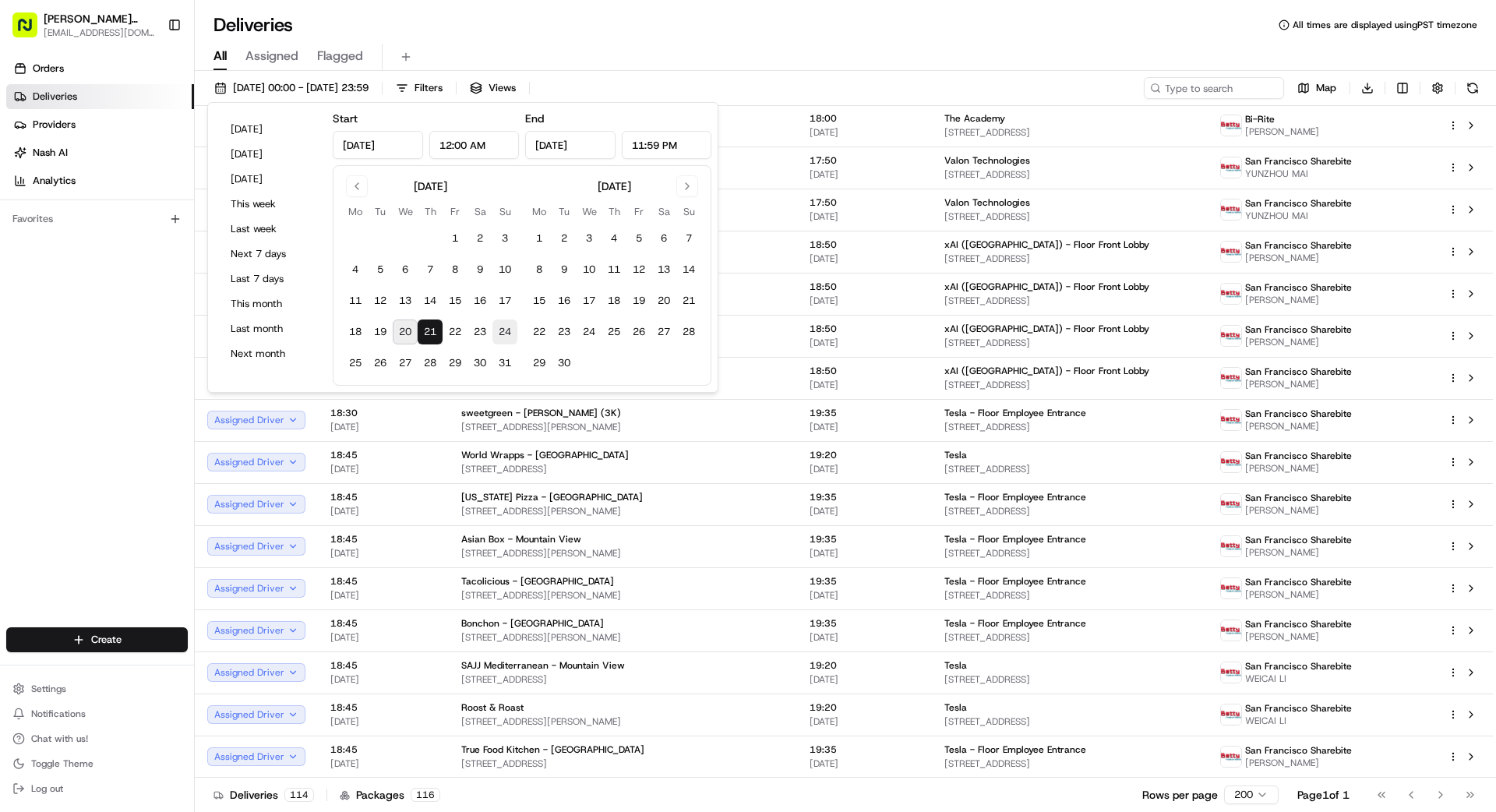
click at [497, 329] on button "24" at bounding box center [504, 331] width 25 height 25
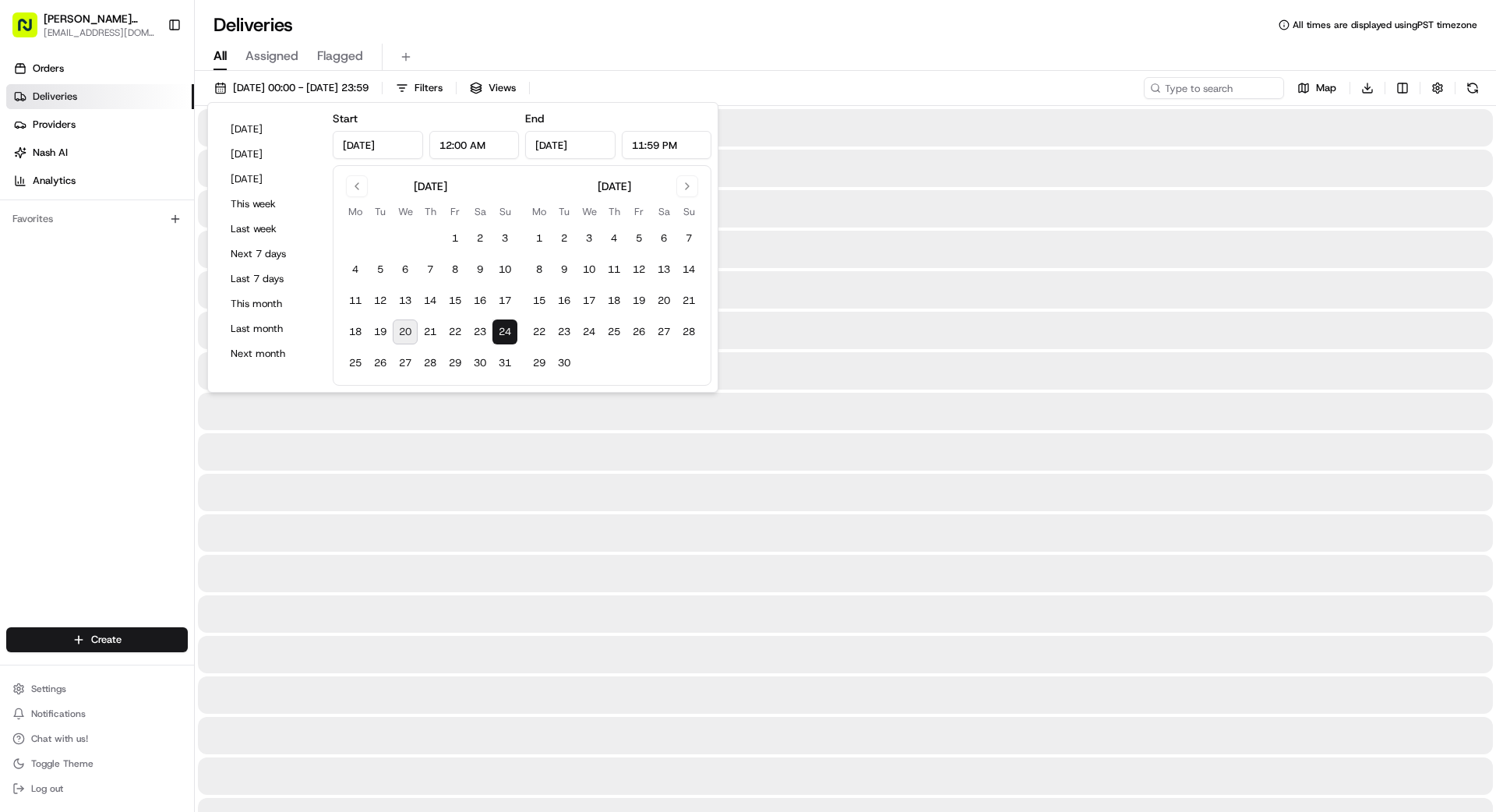
type input "[DATE]"
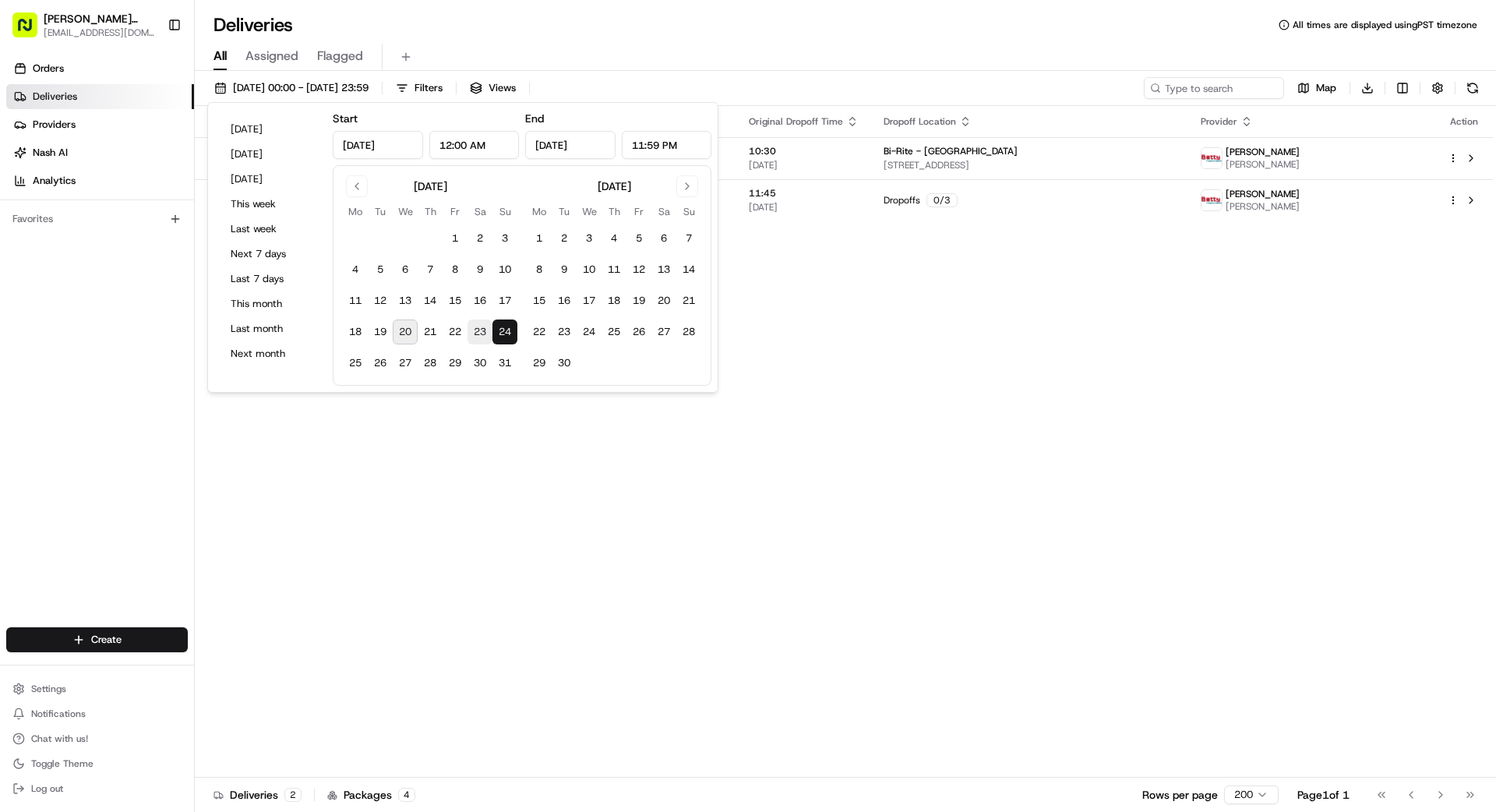
click at [481, 330] on button "23" at bounding box center [480, 331] width 25 height 25
type input "[DATE]"
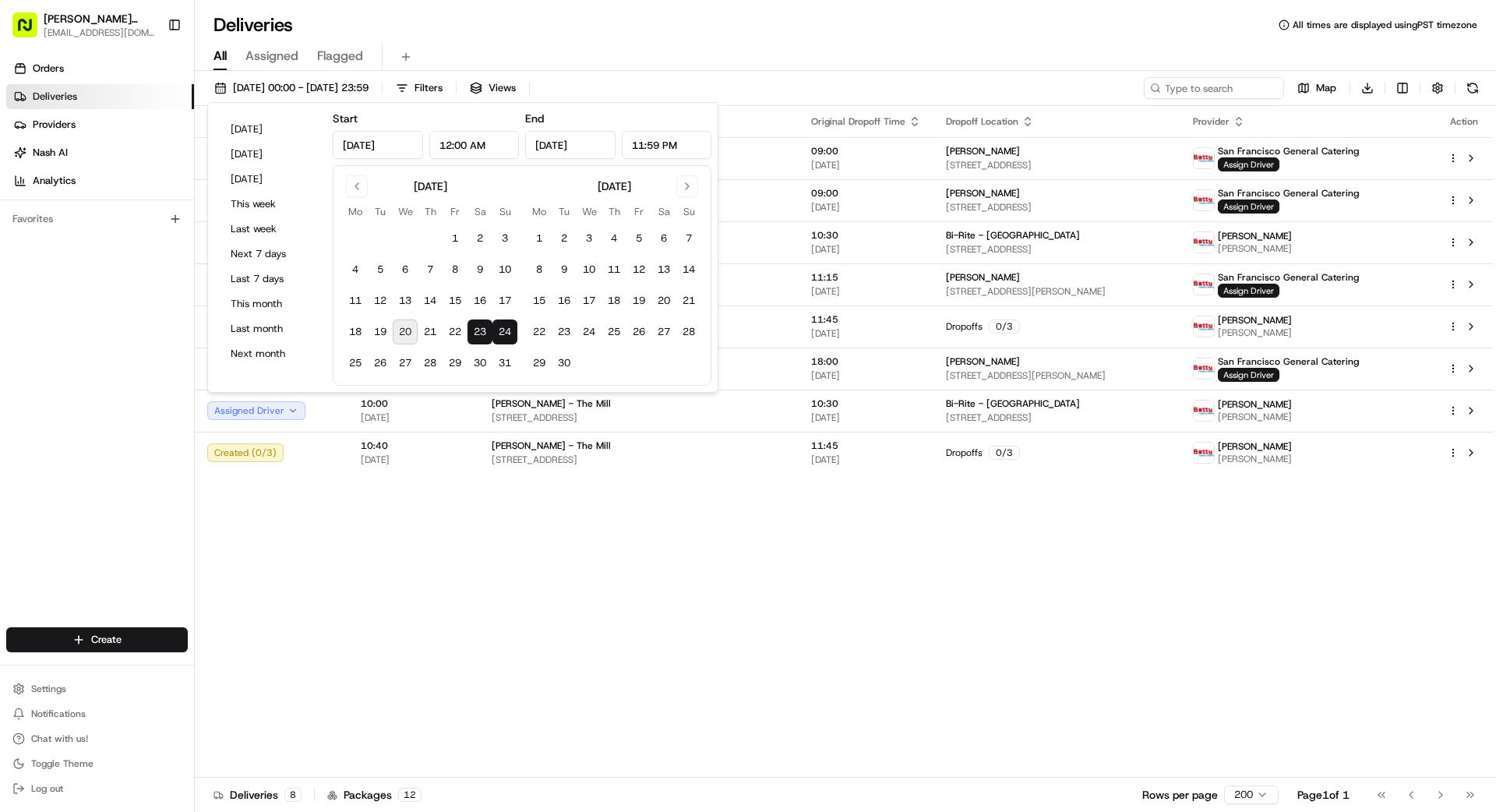
click at [481, 330] on button "23" at bounding box center [480, 331] width 25 height 25
type input "[DATE]"
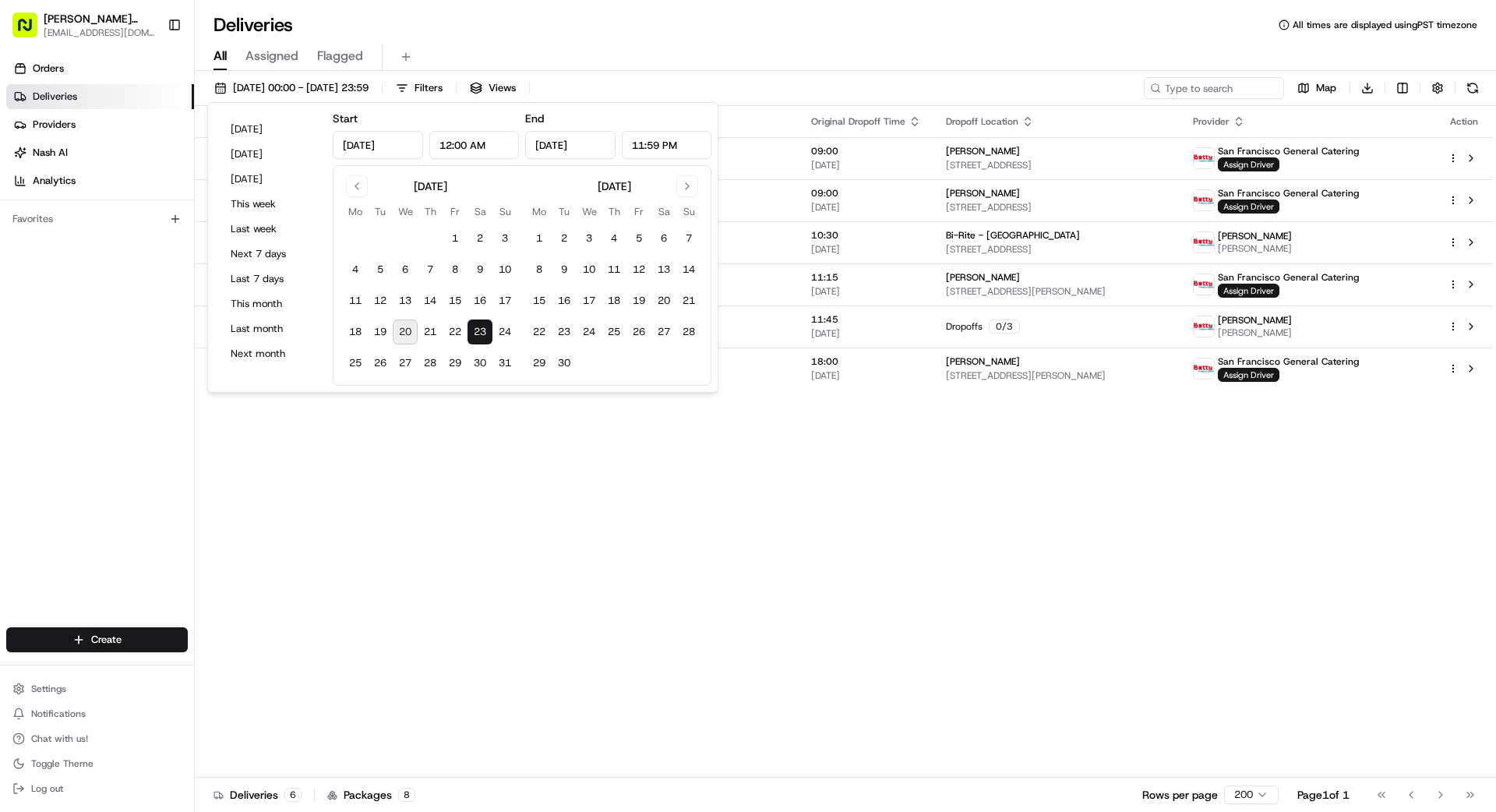
click at [482, 499] on div "Status Original Pickup Time Pickup Location Original Dropoff Time Dropoff Locat…" at bounding box center [843, 441] width 1299 height 671
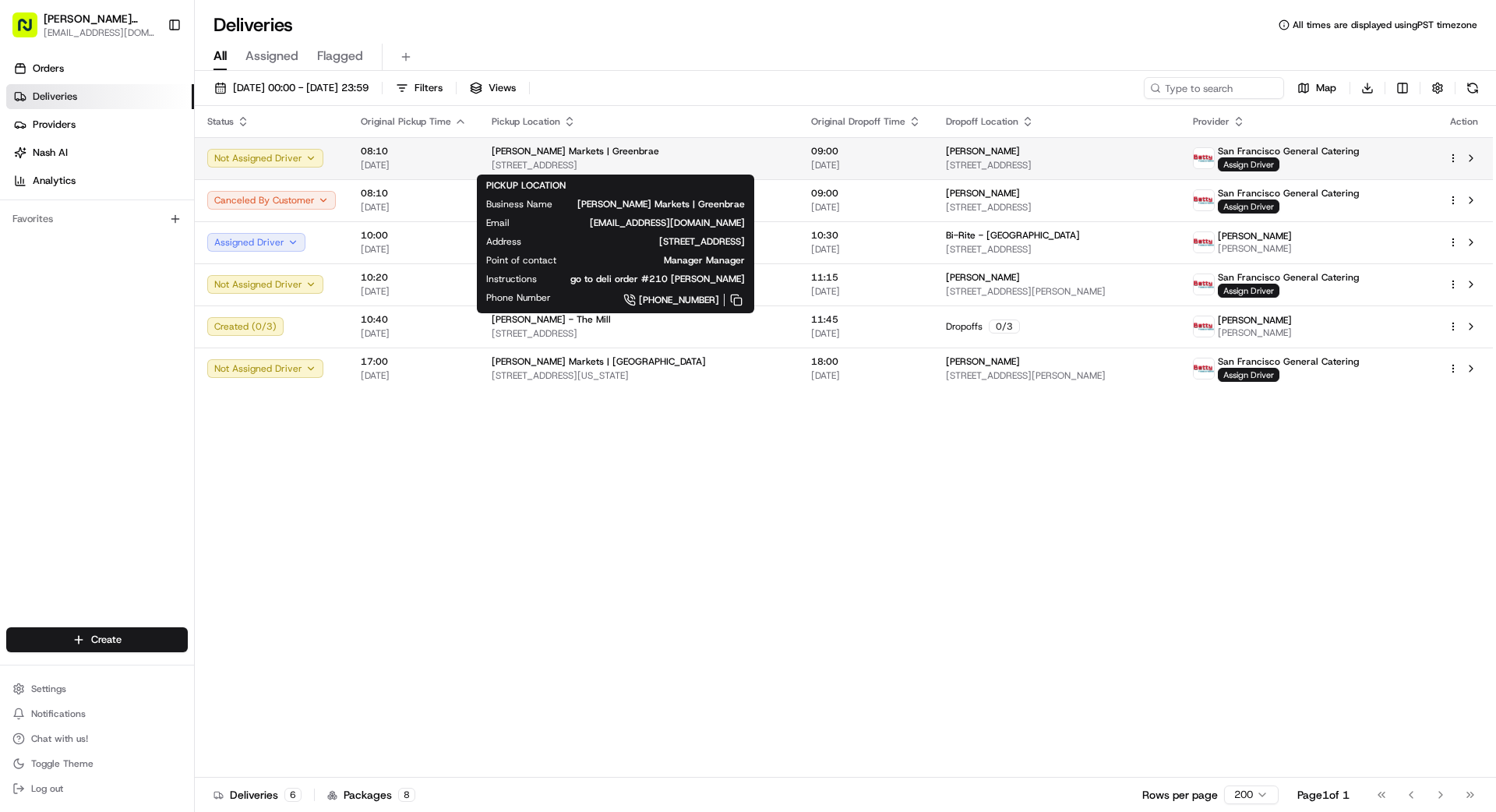
click at [622, 159] on span "[STREET_ADDRESS]" at bounding box center [639, 164] width 295 height 12
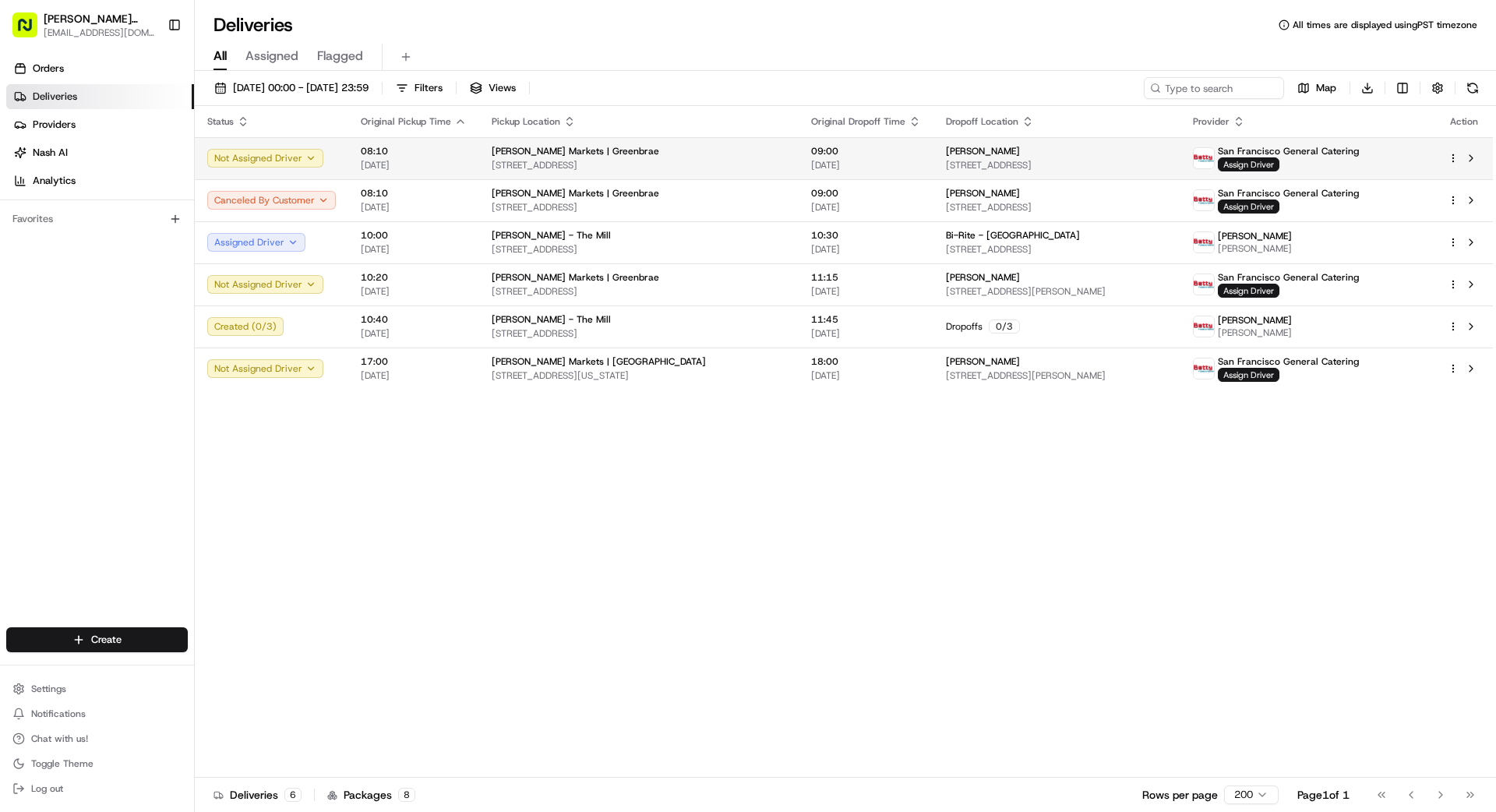
click at [589, 148] on span "[PERSON_NAME] Markets | Greenbrae" at bounding box center [575, 150] width 167 height 12
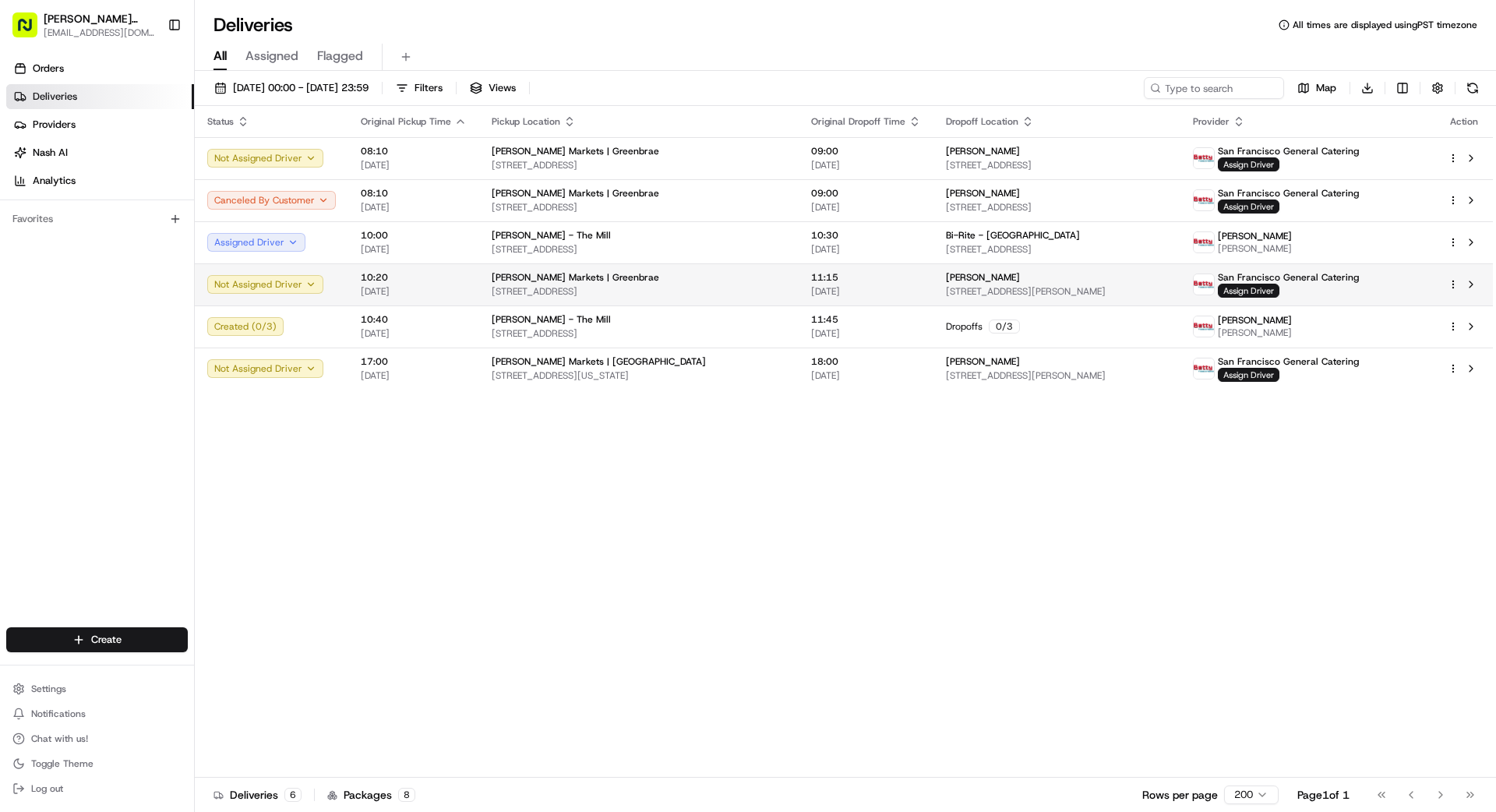
click at [578, 274] on span "[PERSON_NAME] Markets | Greenbrae" at bounding box center [575, 277] width 167 height 12
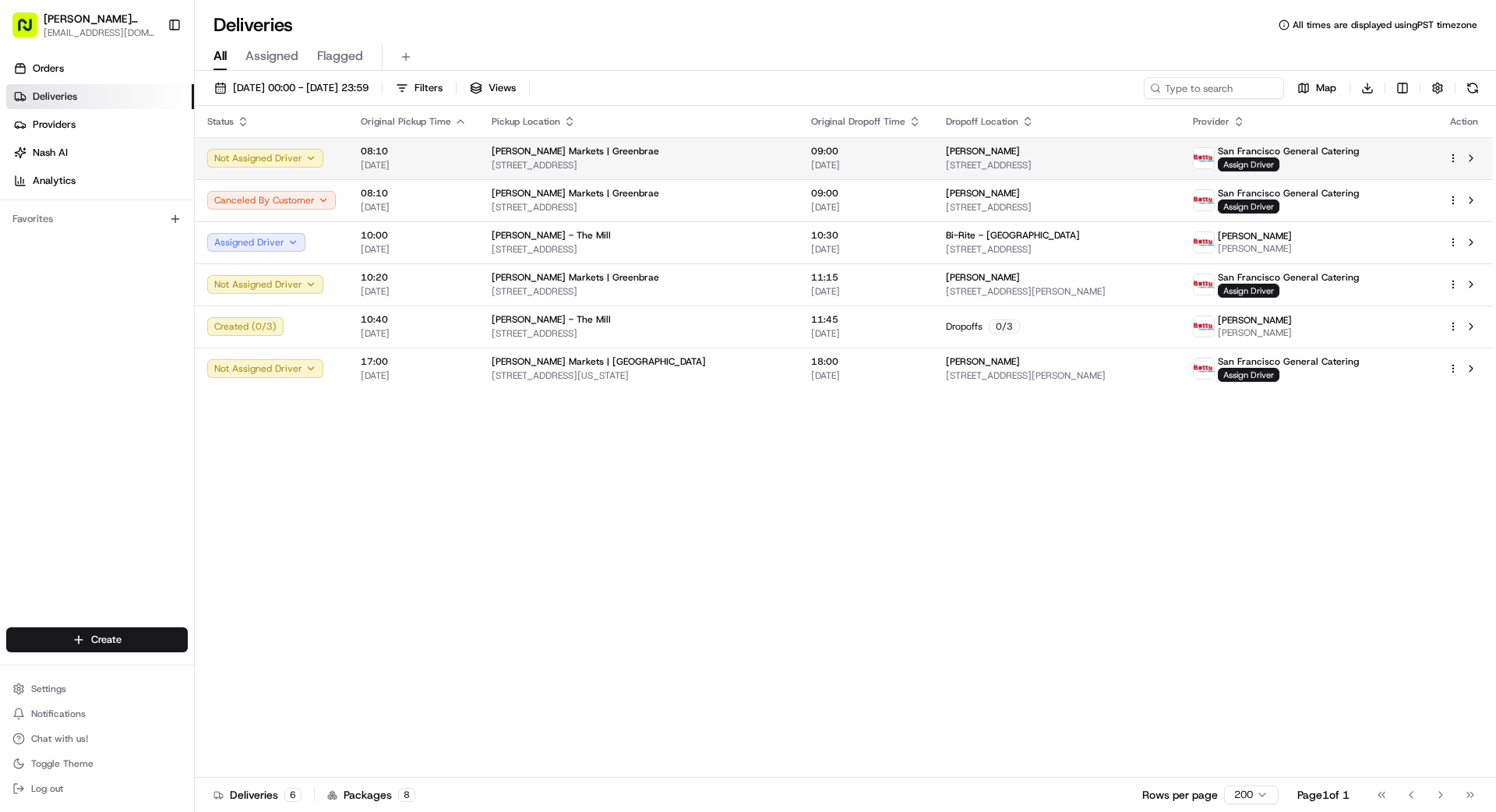
click at [628, 166] on span "[STREET_ADDRESS]" at bounding box center [639, 164] width 295 height 12
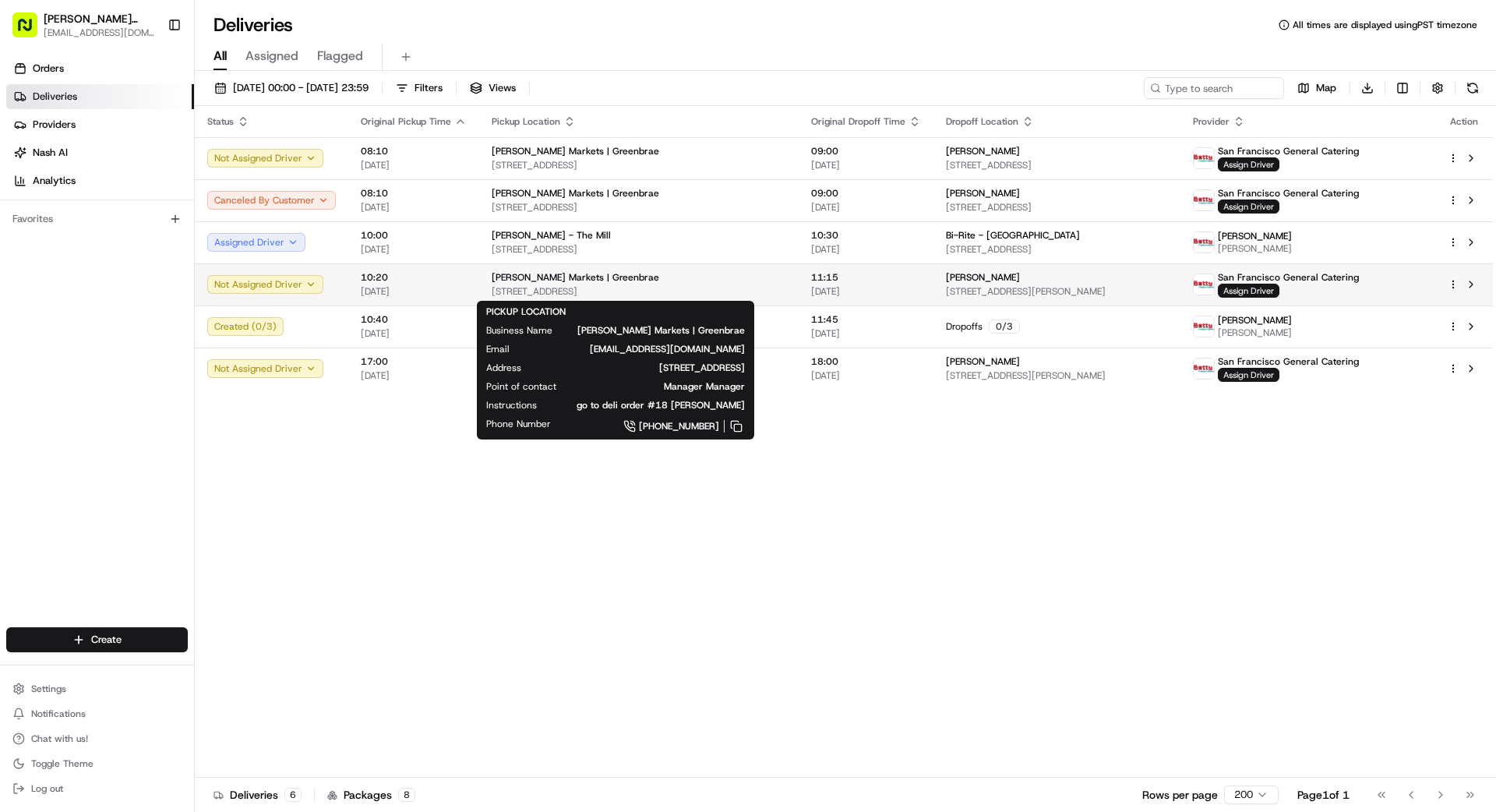
click at [630, 291] on span "[STREET_ADDRESS]" at bounding box center [639, 291] width 295 height 12
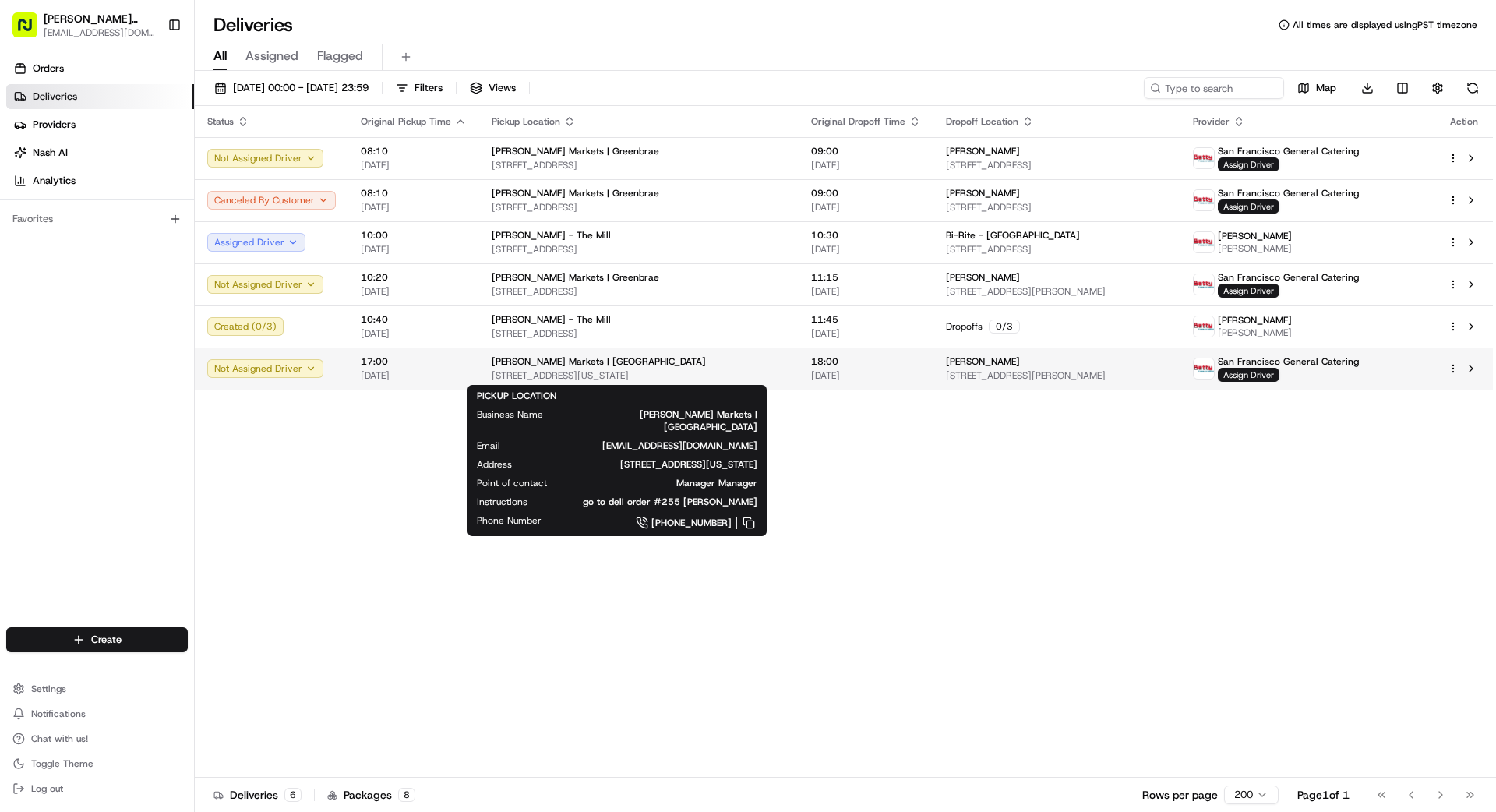
click at [653, 369] on span "[STREET_ADDRESS][US_STATE]" at bounding box center [639, 375] width 295 height 12
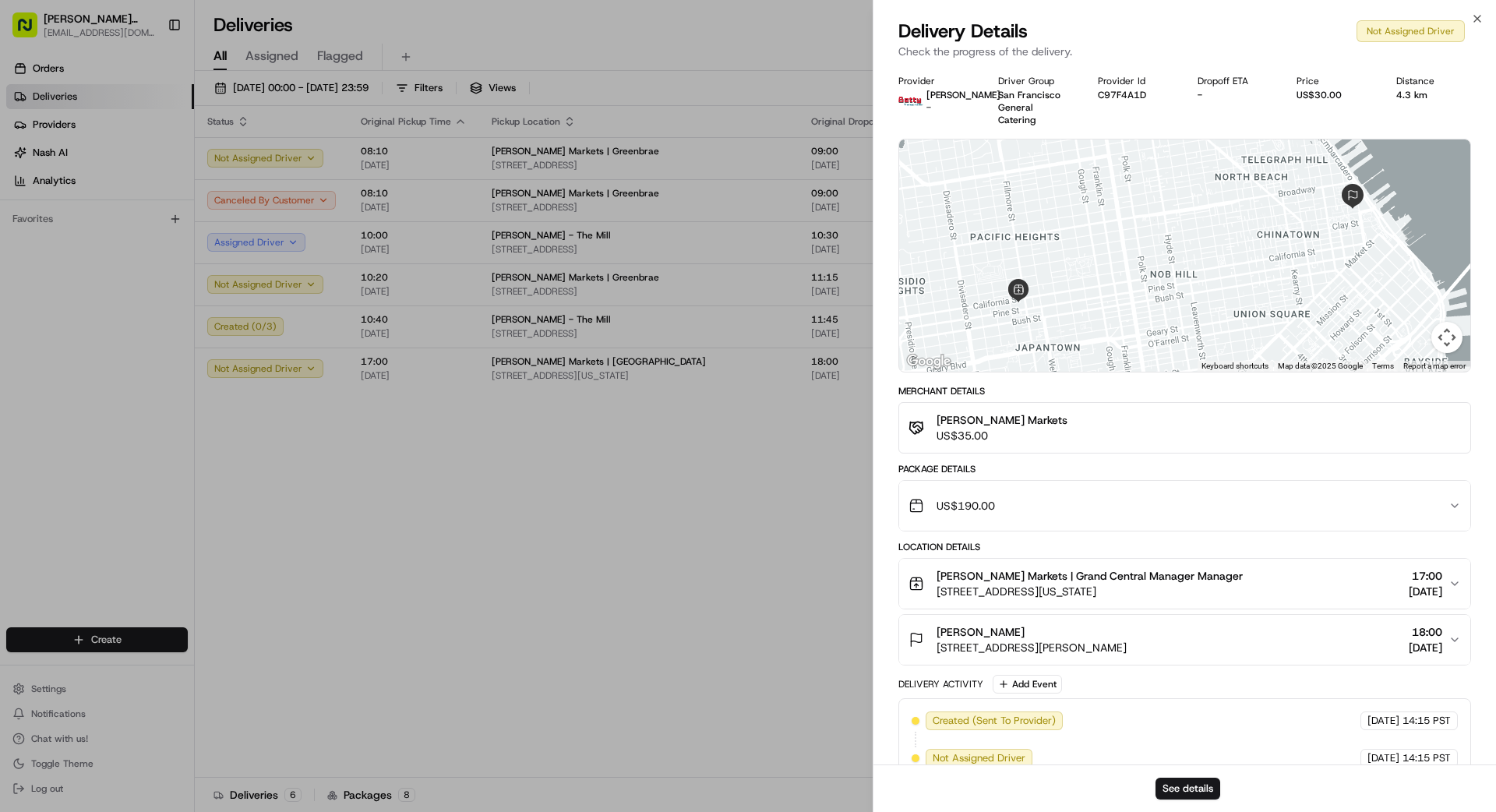
click at [934, 495] on div "US$190.00" at bounding box center [1179, 505] width 540 height 31
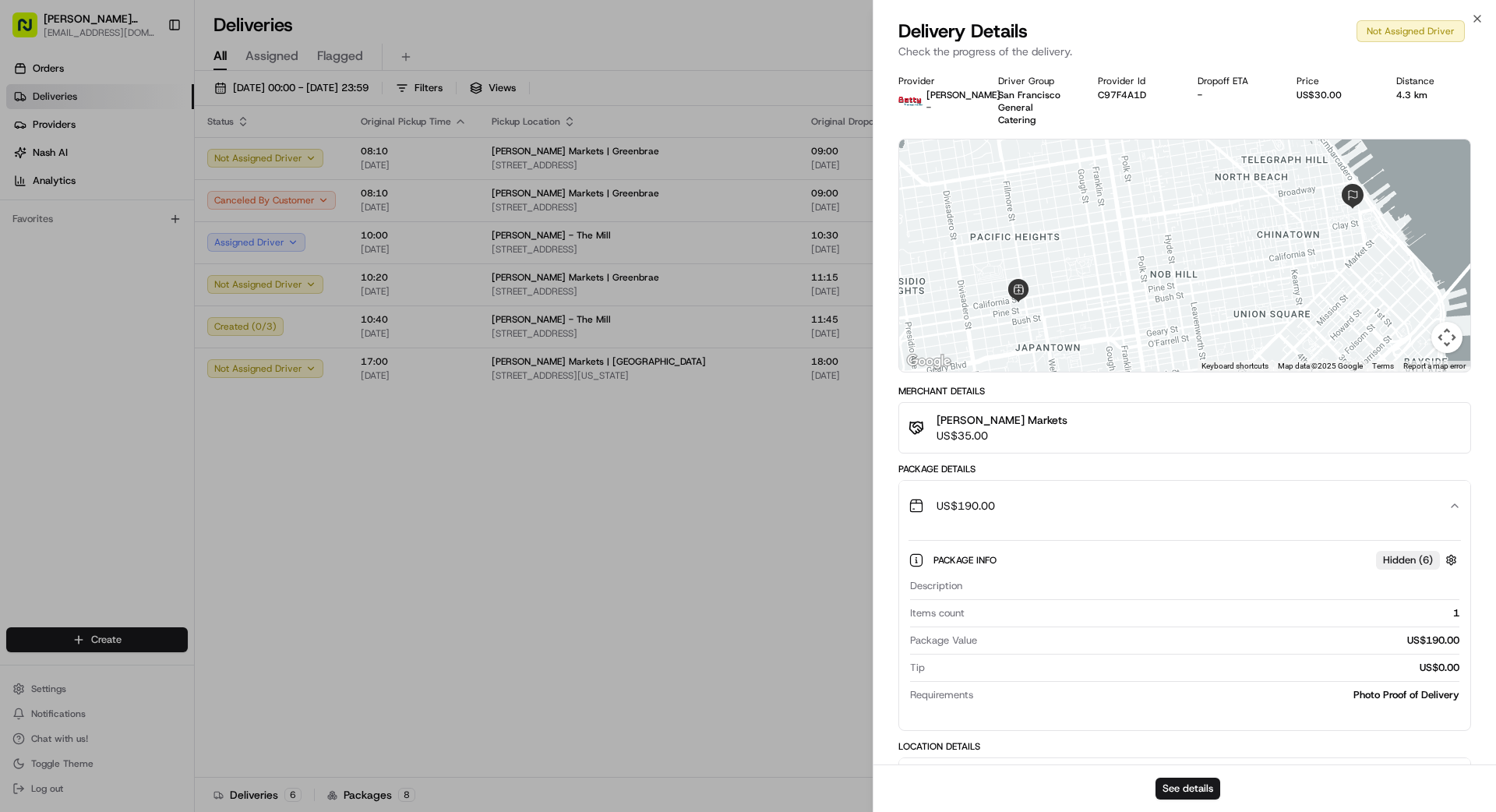
click at [934, 495] on div "US$190.00" at bounding box center [1179, 505] width 540 height 31
